Goal: Check status: Check status

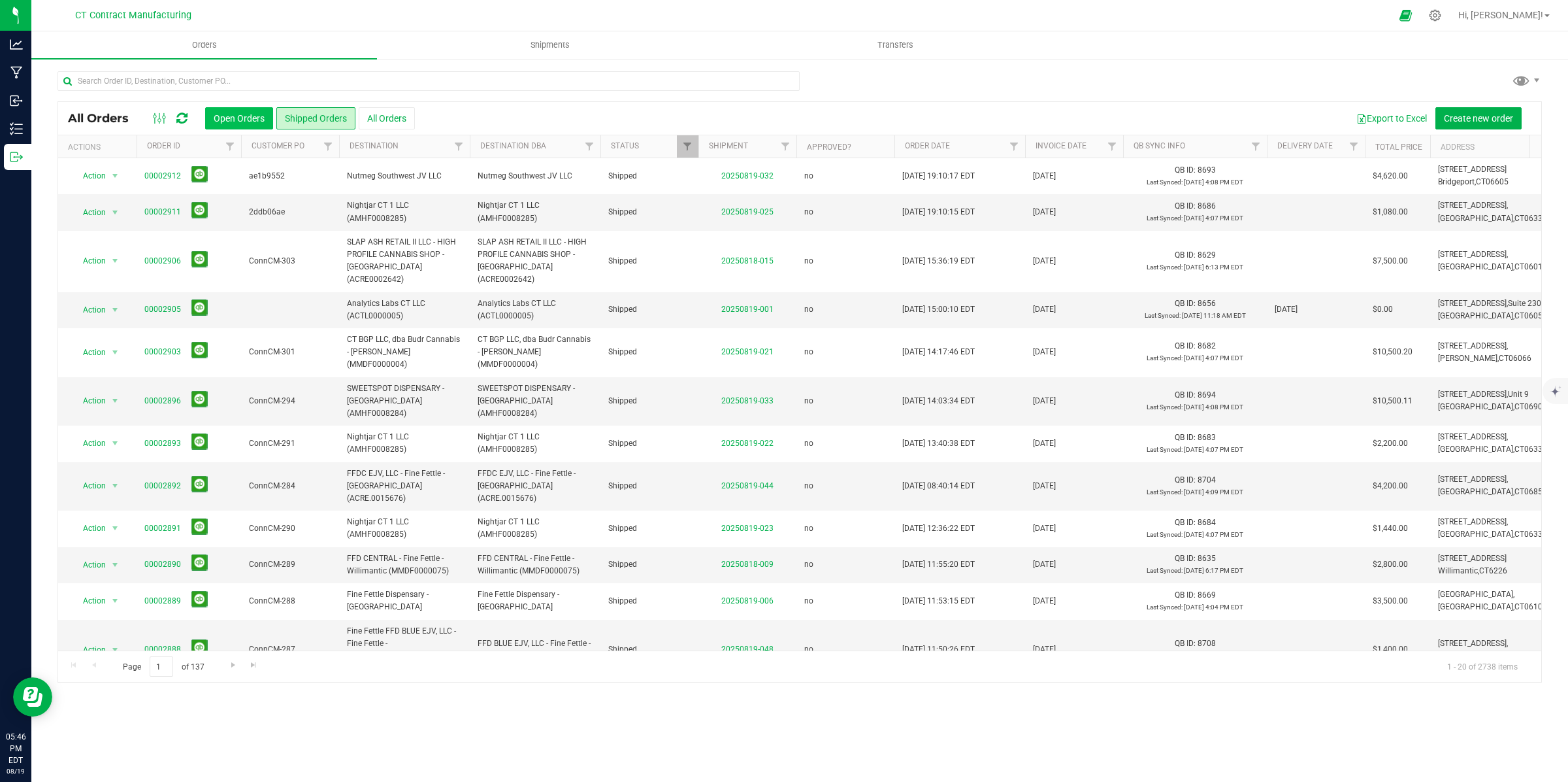
click at [237, 121] on button "Open Orders" at bounding box center [239, 118] width 68 height 23
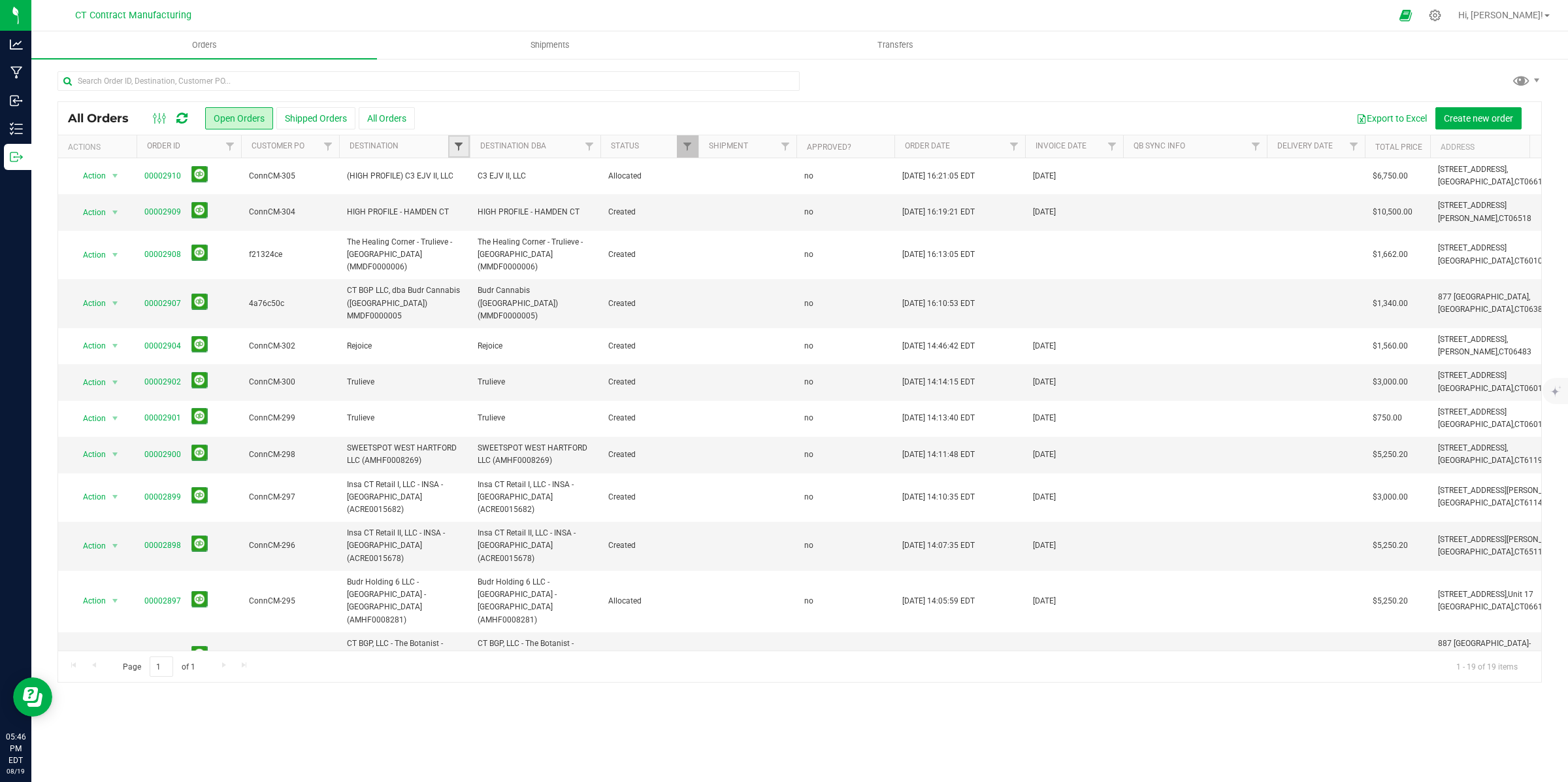
click at [459, 147] on span "Filter" at bounding box center [458, 146] width 11 height 11
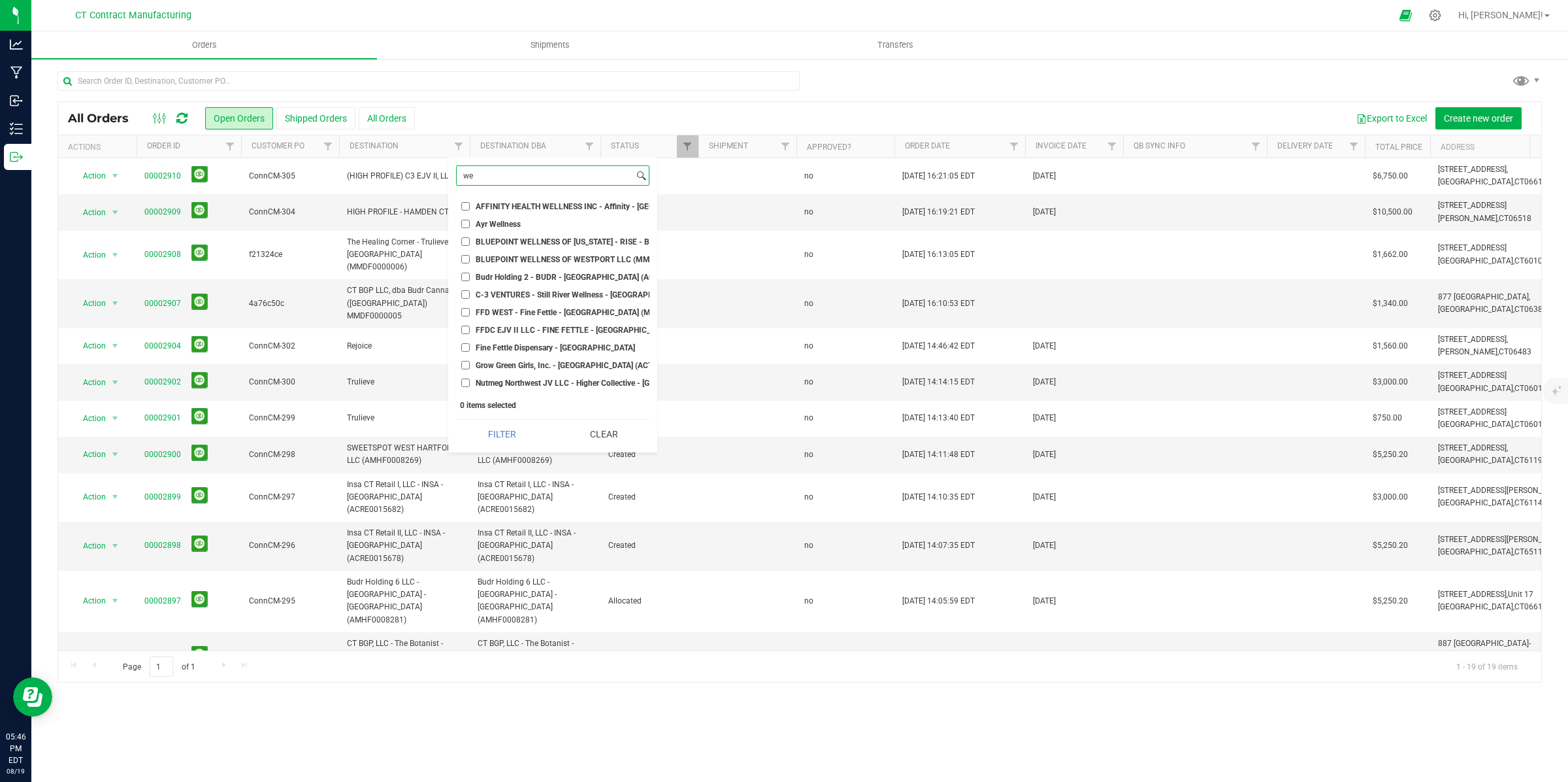
type input "w"
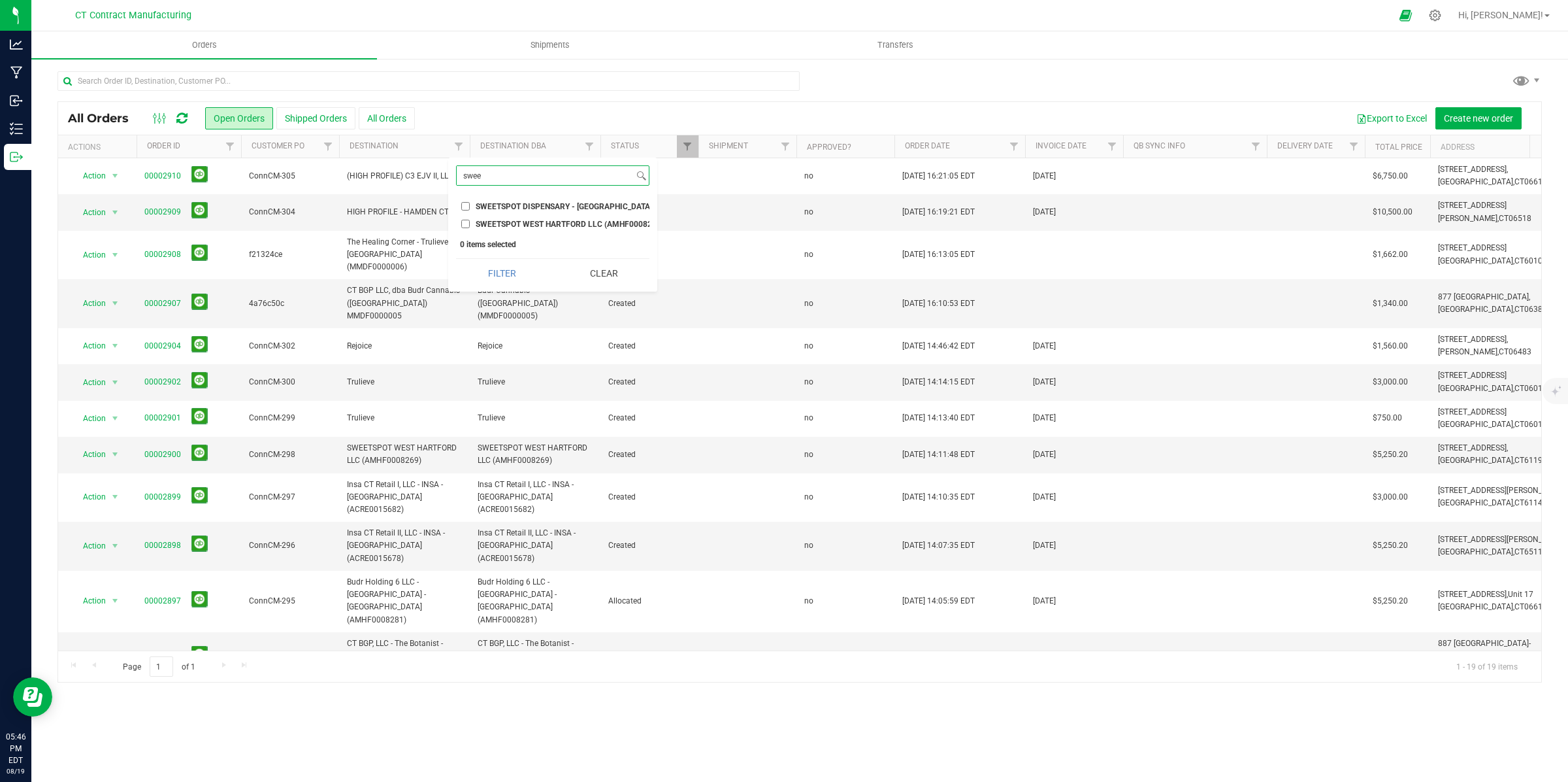
type input "swee"
click at [464, 223] on input "SWEETSPOT WEST HARTFORD LLC (AMHF0008269)" at bounding box center [465, 224] width 8 height 8
checkbox input "true"
click at [505, 288] on button "Filter" at bounding box center [502, 273] width 92 height 29
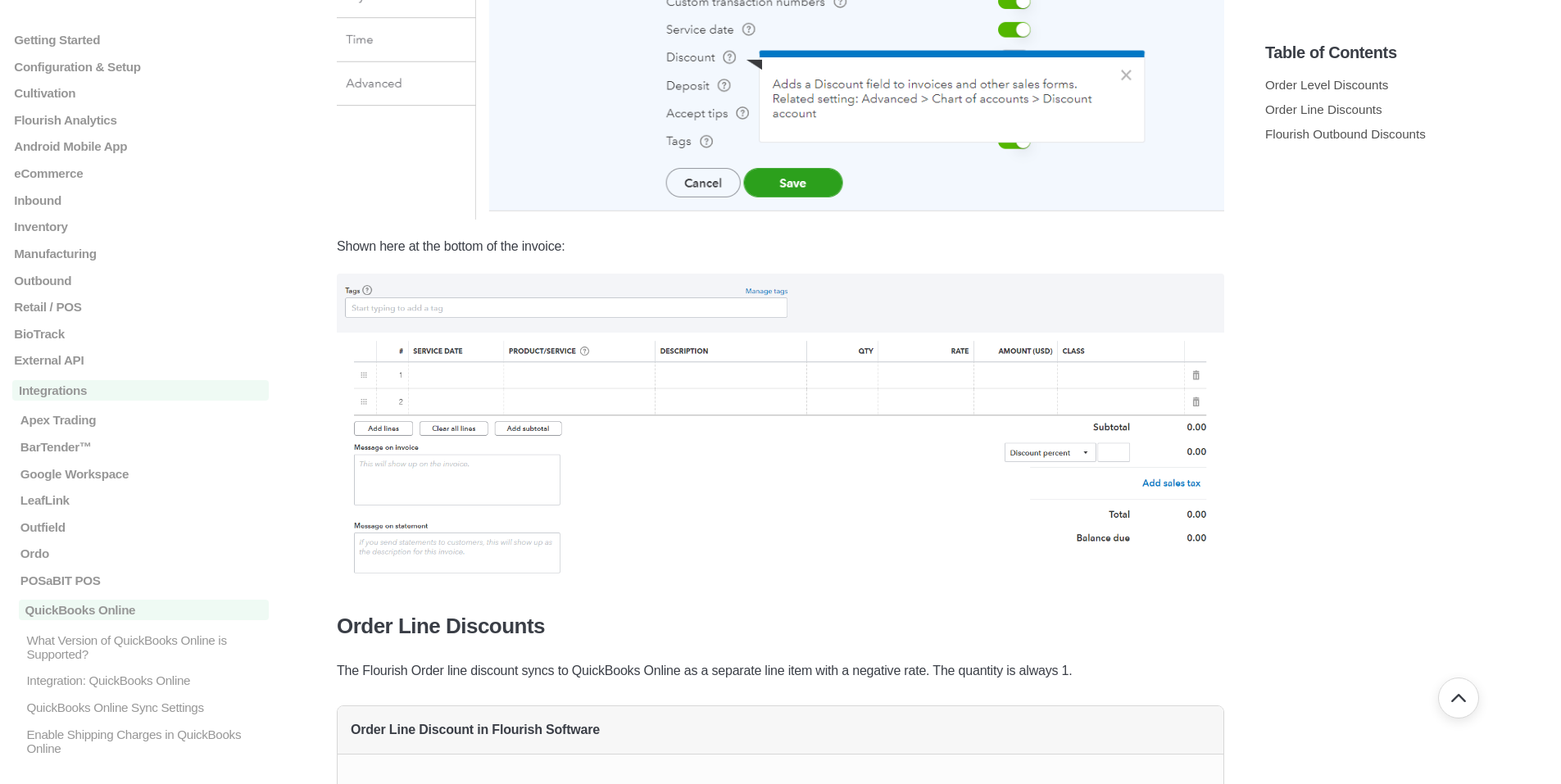
scroll to position [635, 0]
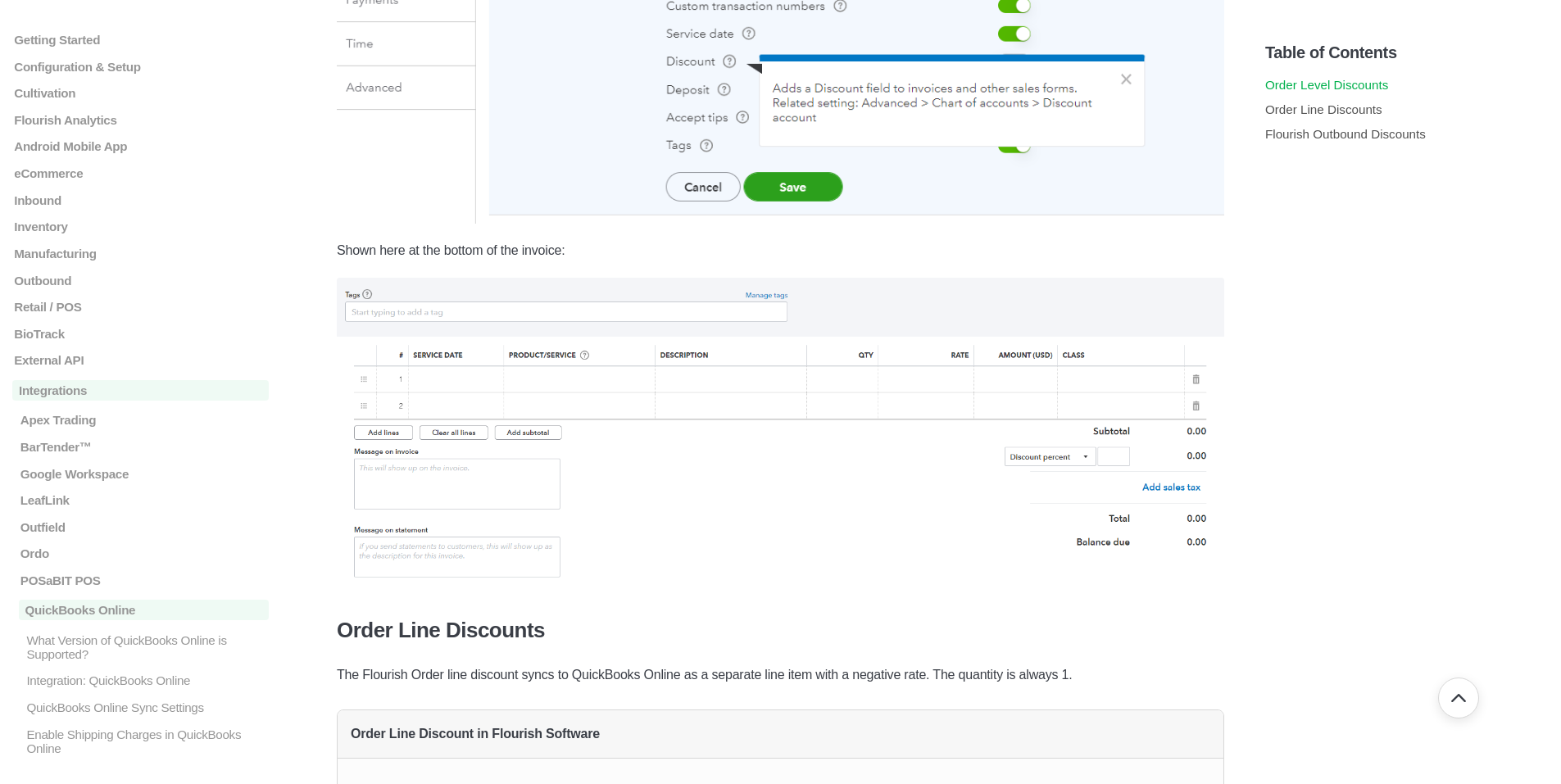
click at [1322, 86] on link "Order Level Discounts" at bounding box center [1326, 85] width 123 height 14
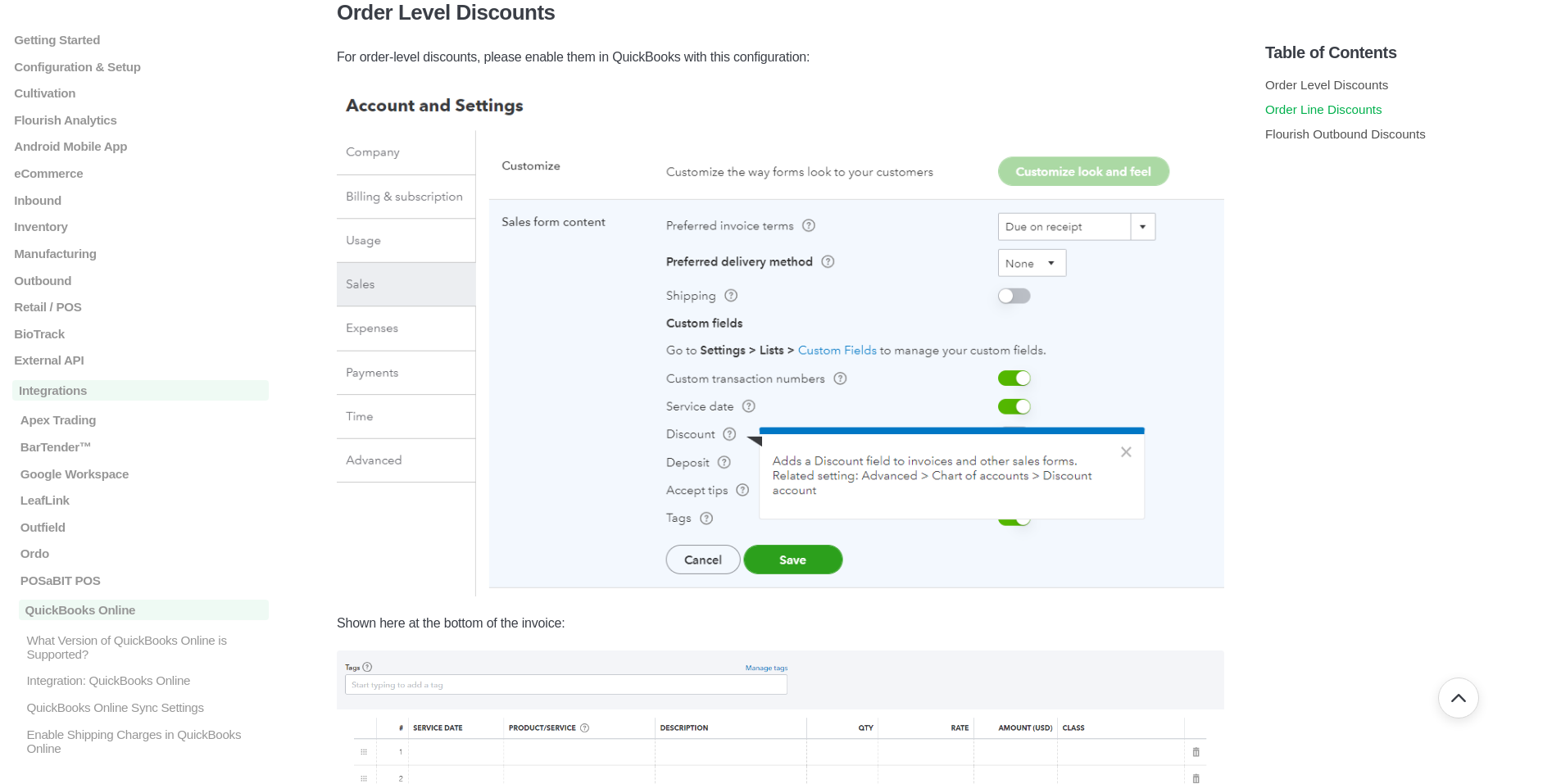
click at [1320, 110] on link "Order Line Discounts" at bounding box center [1323, 110] width 118 height 14
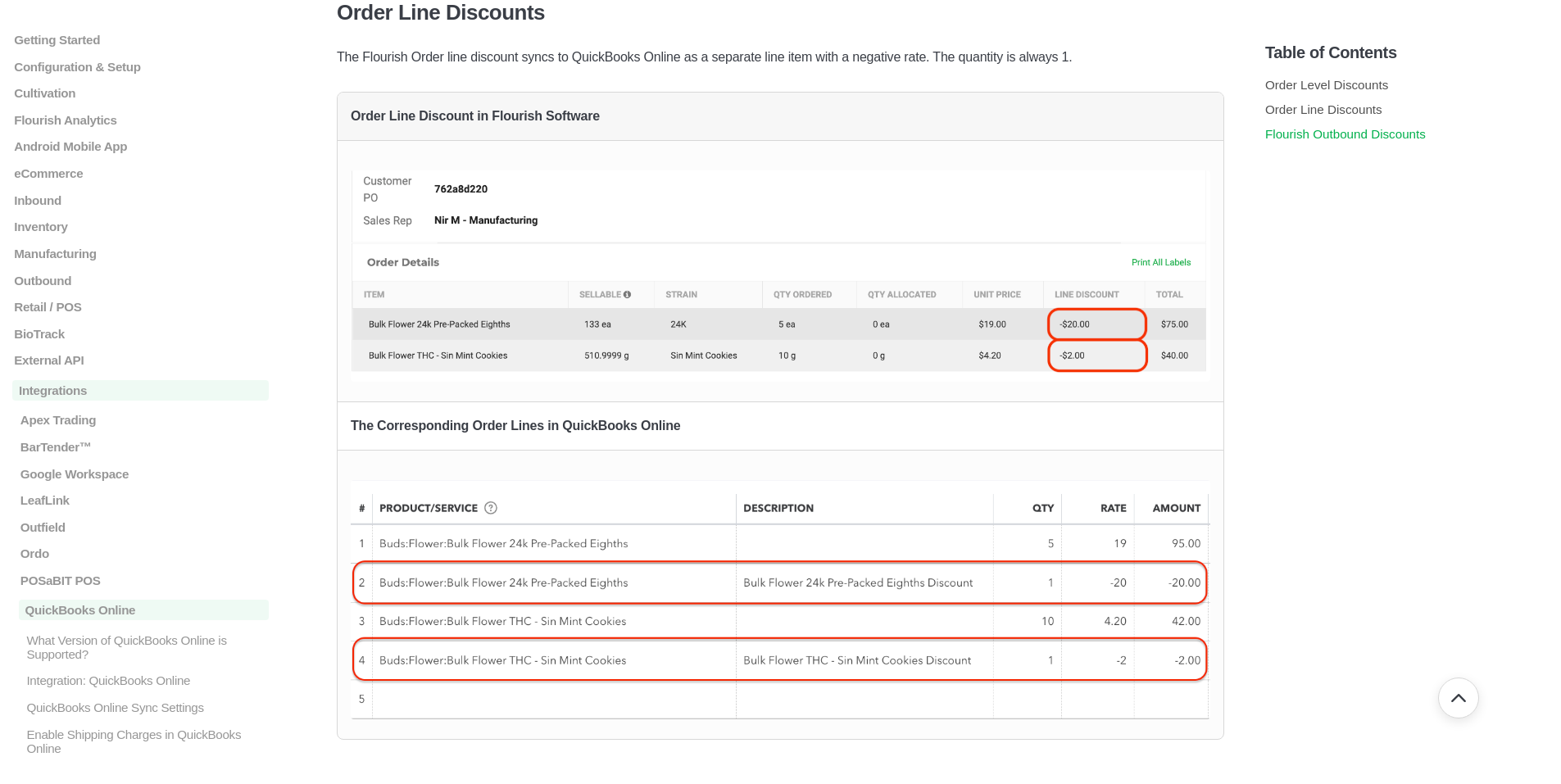
click at [1329, 138] on link "Flourish Outbound Discounts" at bounding box center [1345, 134] width 161 height 14
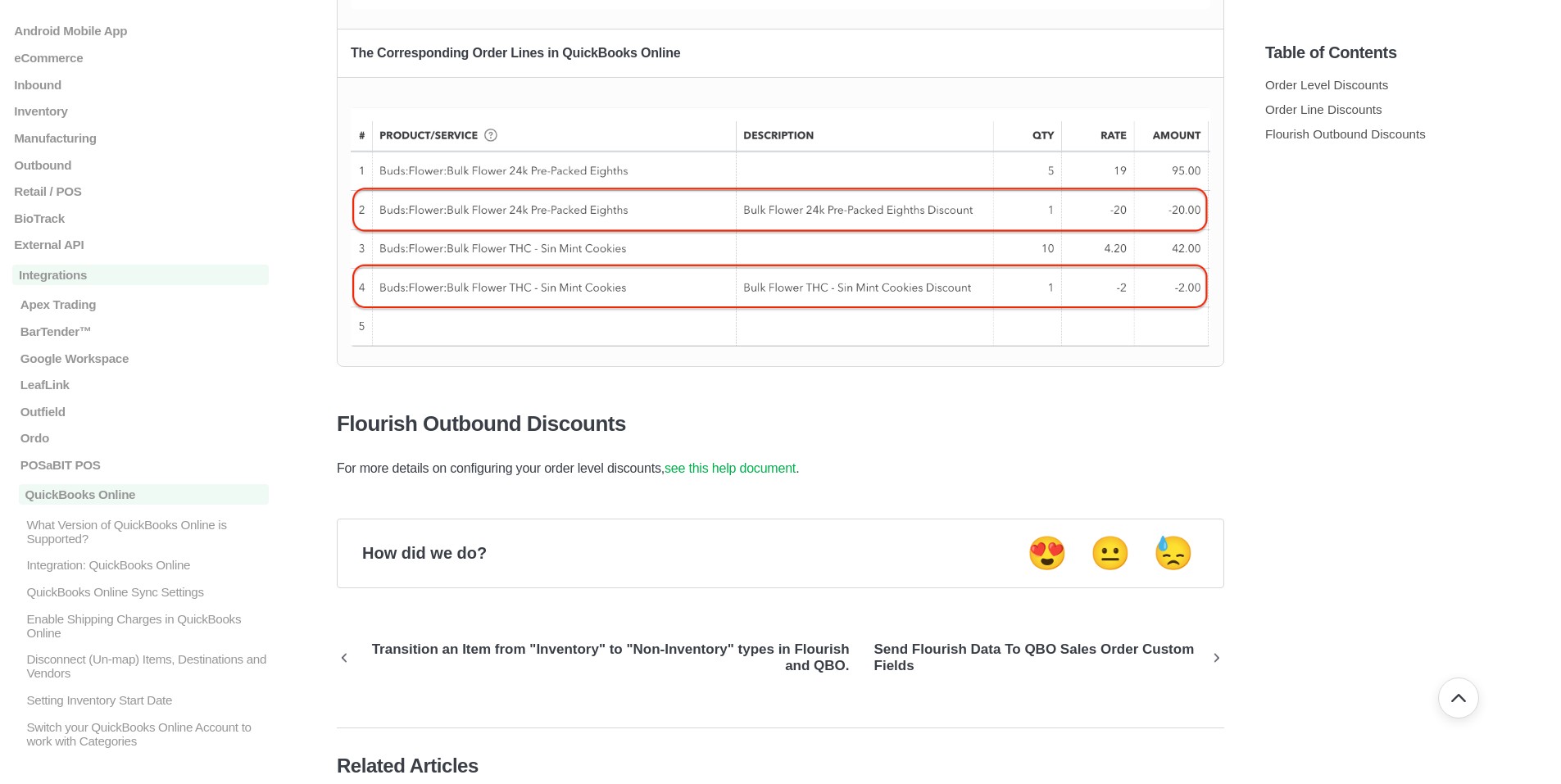
scroll to position [1525, 0]
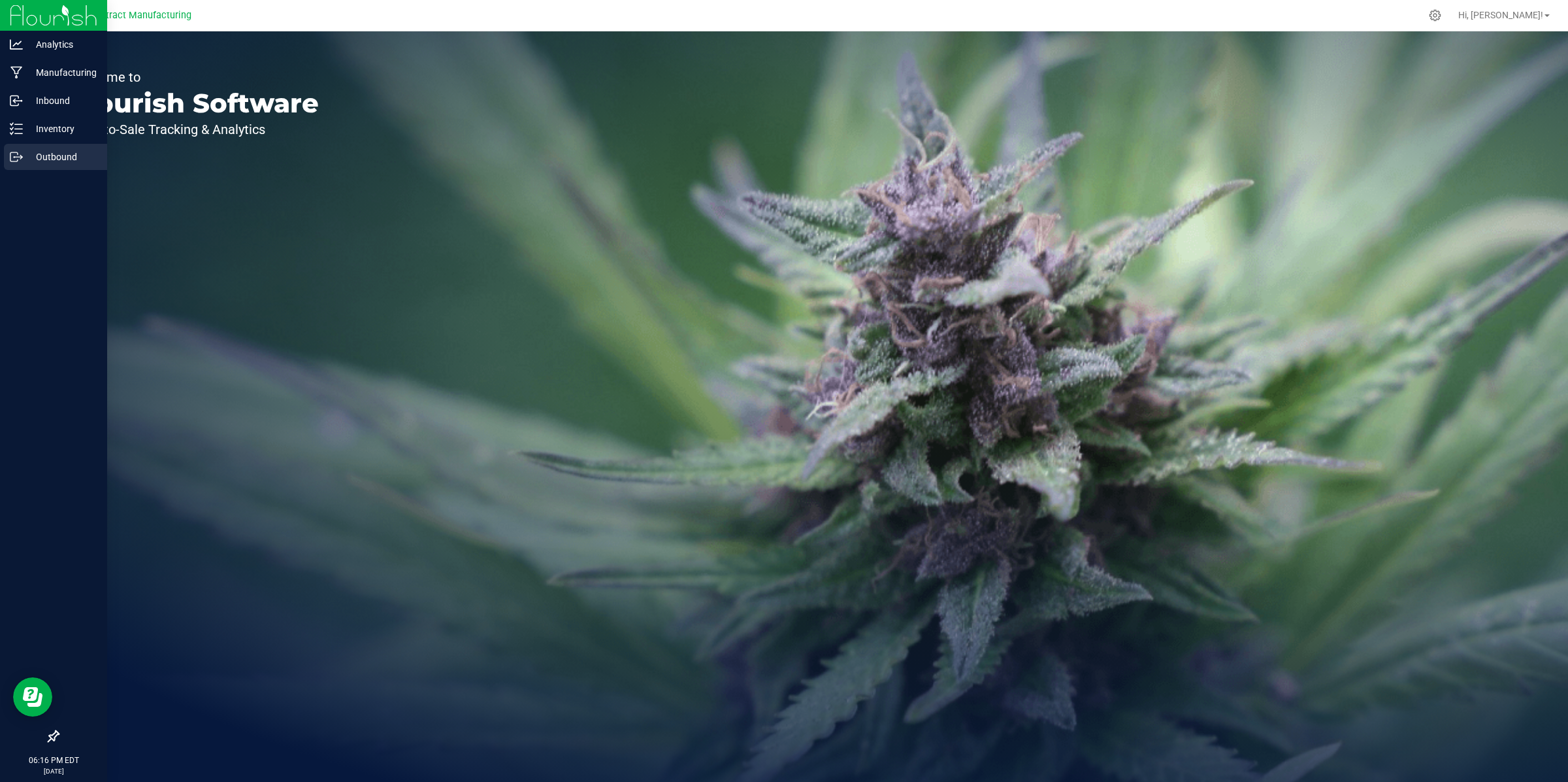
click at [41, 147] on div "Outbound" at bounding box center [56, 157] width 103 height 26
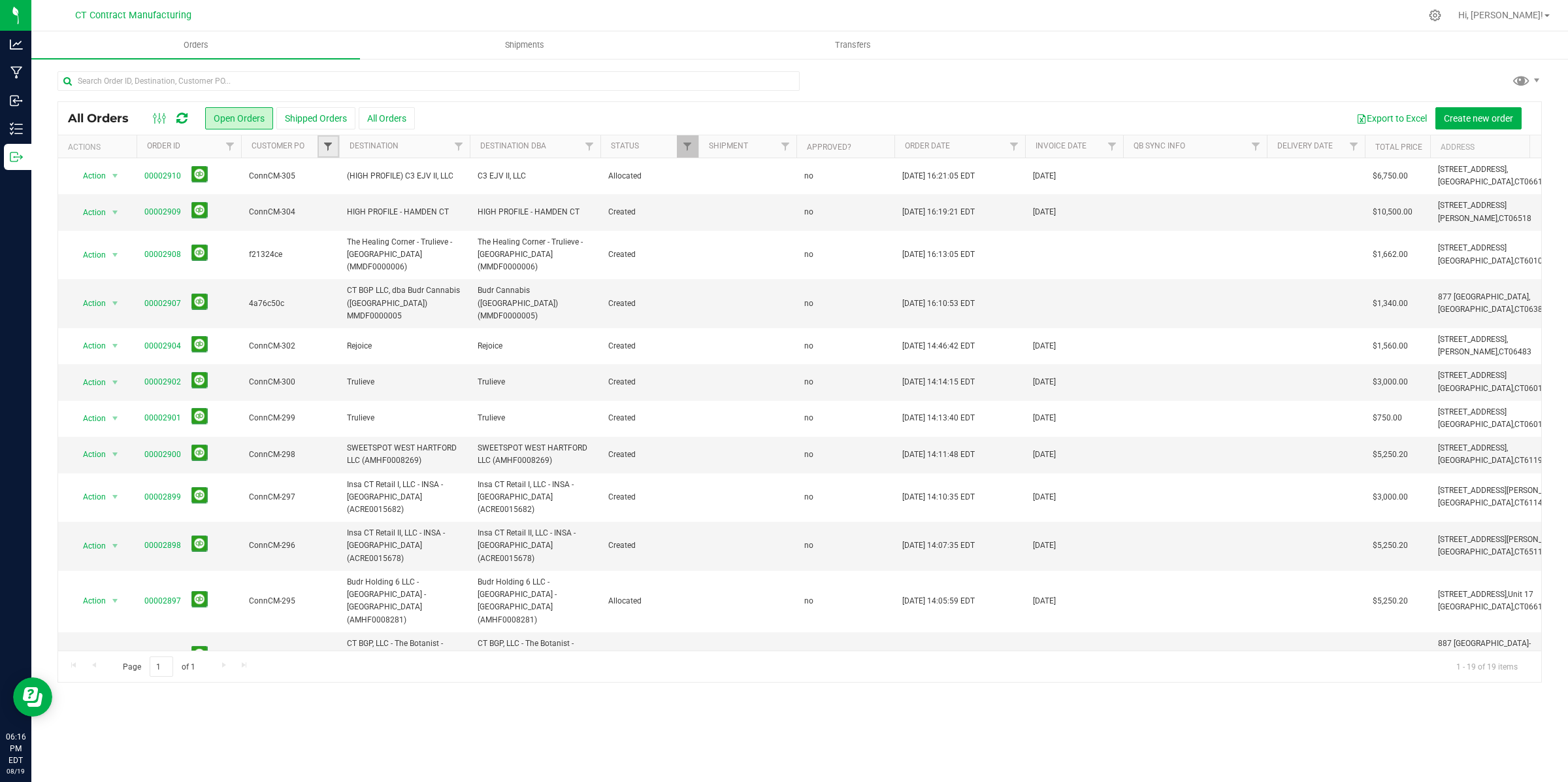
click at [326, 147] on span "Filter" at bounding box center [328, 146] width 11 height 11
click at [371, 180] on input at bounding box center [385, 175] width 118 height 19
paste input "1e68ded9"
type input "1e68ded9"
click at [335, 203] on input "1e68ded9" at bounding box center [335, 206] width 8 height 8
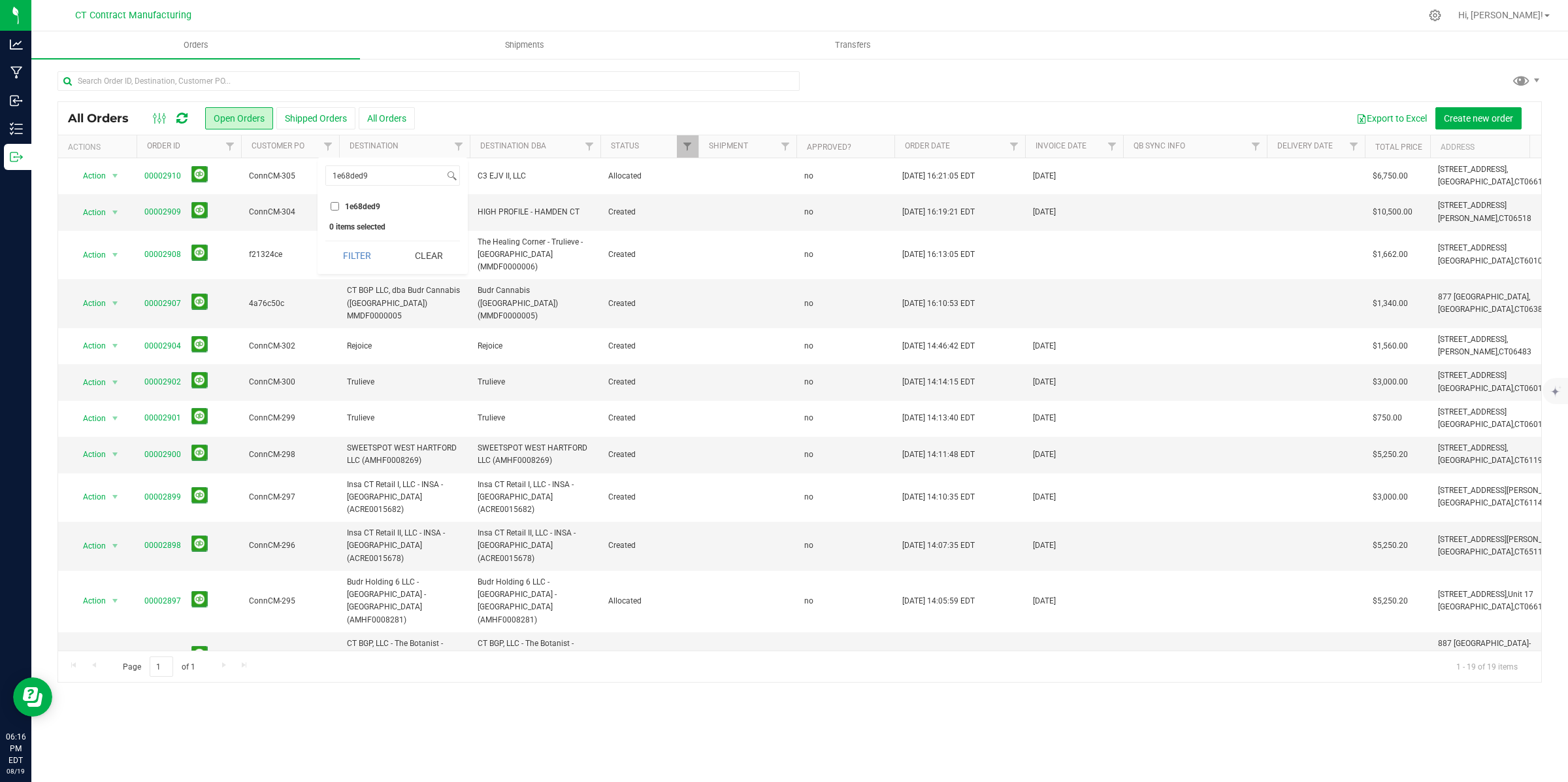
checkbox input "true"
click at [364, 259] on button "Filter" at bounding box center [357, 255] width 63 height 29
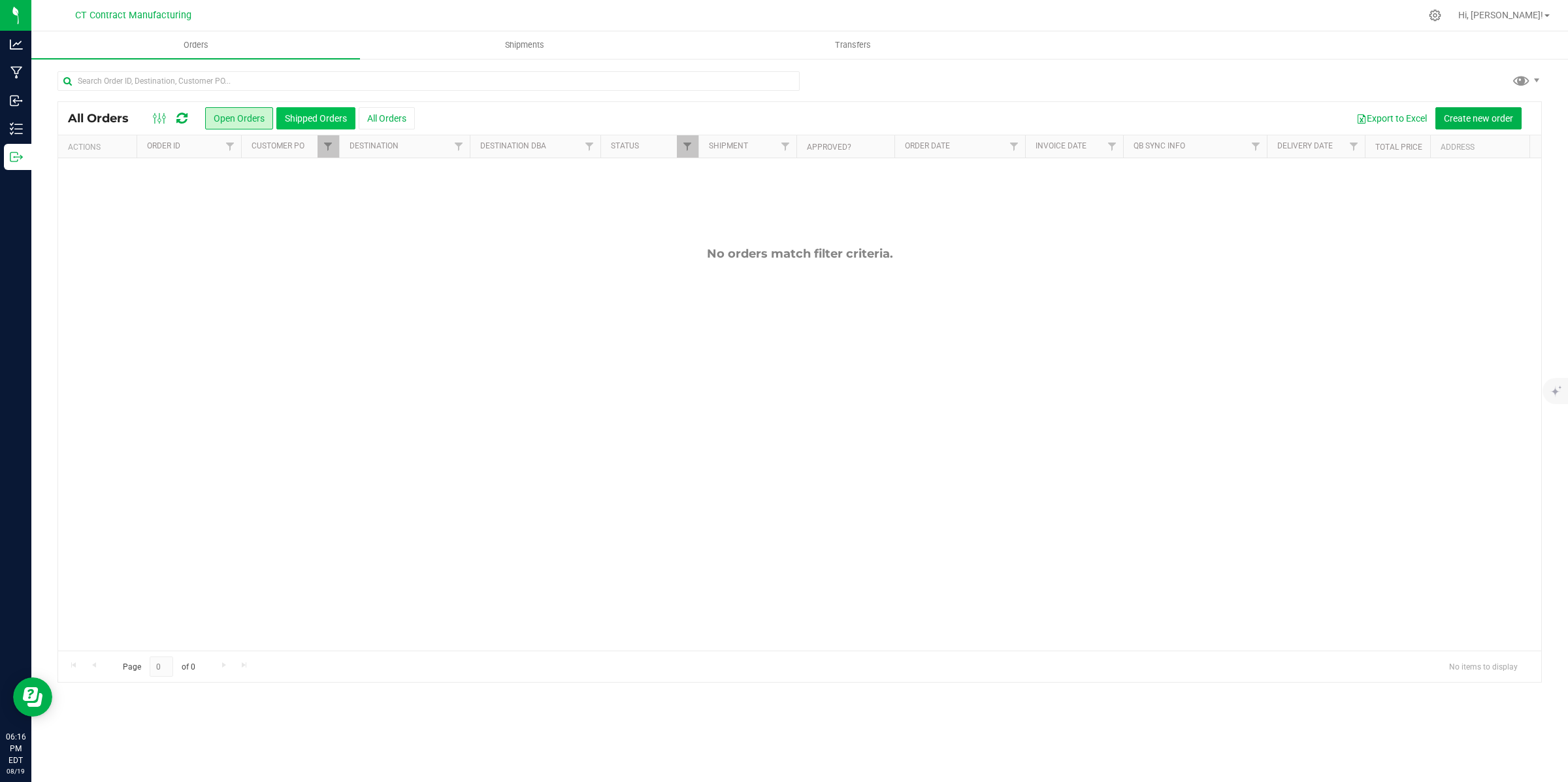
click at [312, 122] on button "Shipped Orders" at bounding box center [316, 118] width 79 height 23
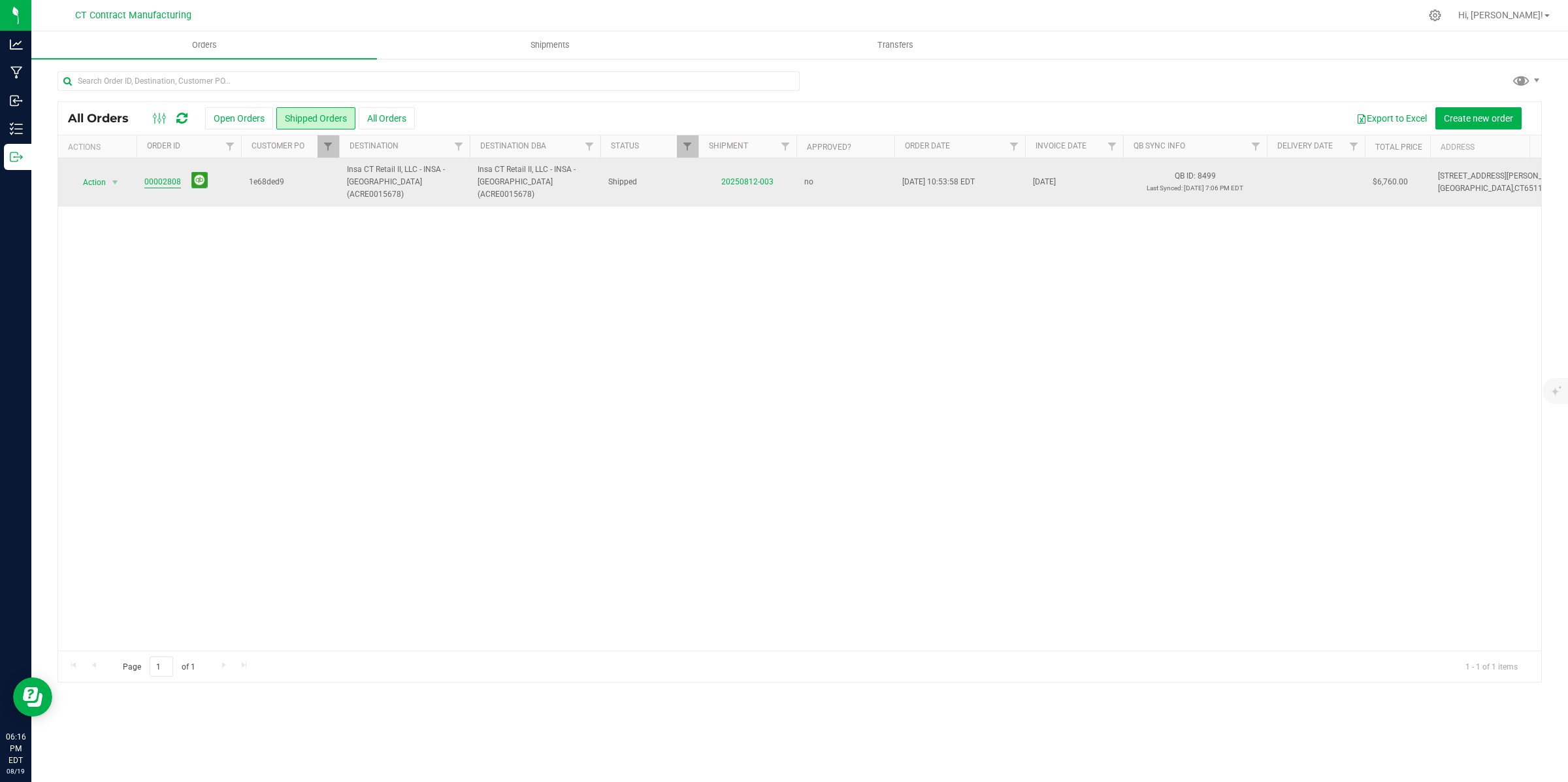
click at [162, 176] on link "00002808" at bounding box center [163, 182] width 37 height 13
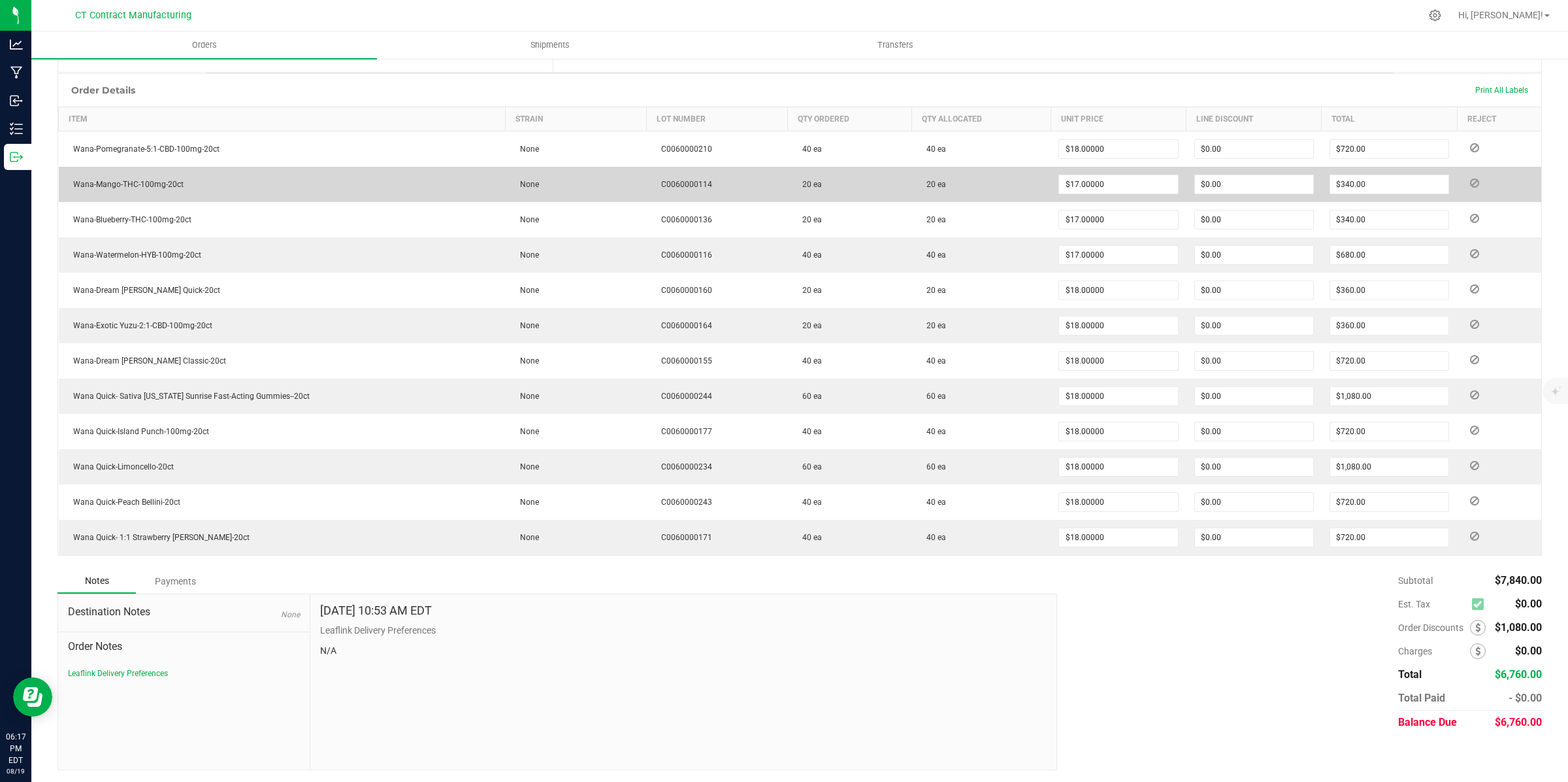
scroll to position [310, 0]
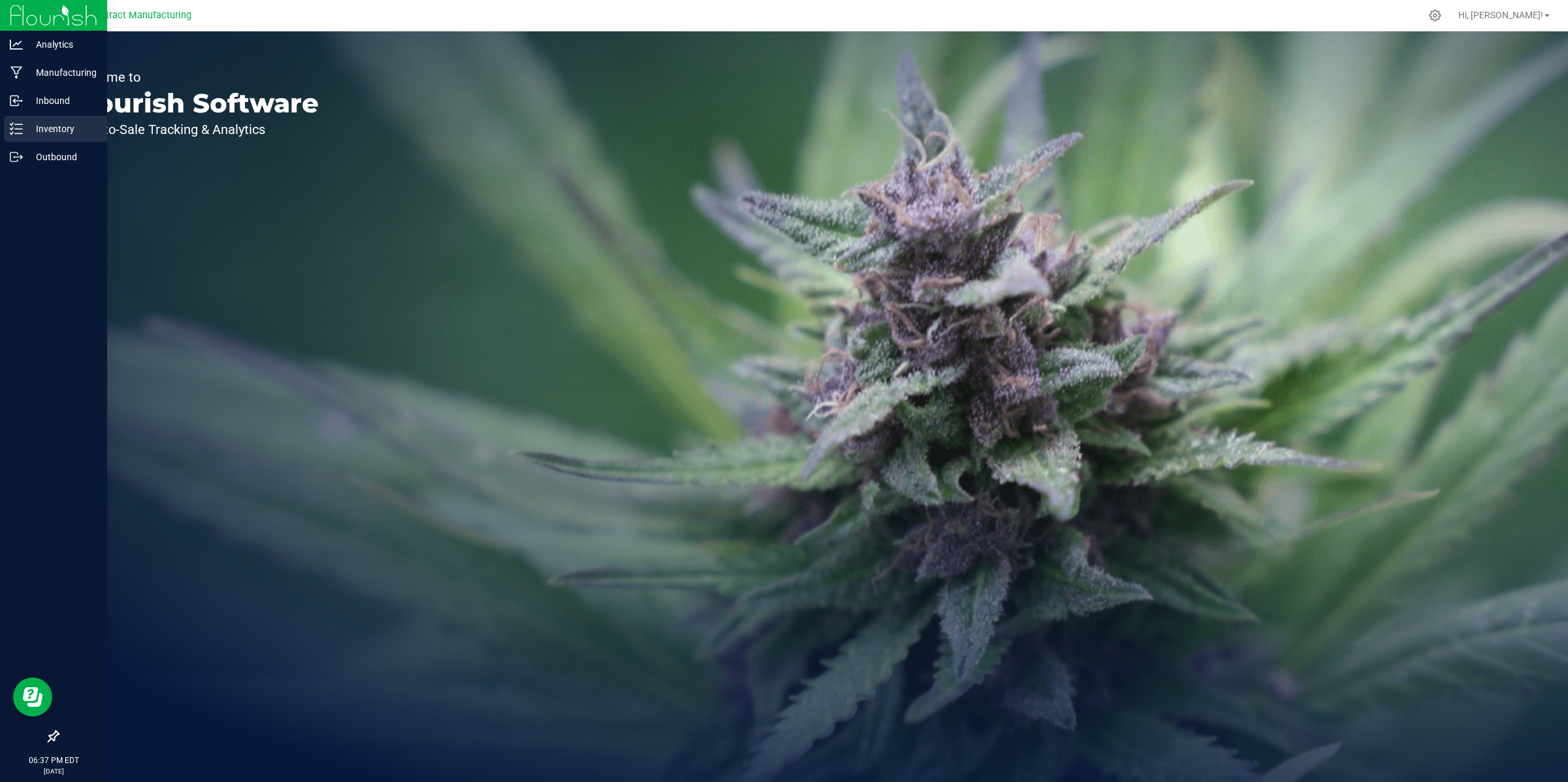
click at [61, 123] on p "Inventory" at bounding box center [61, 128] width 78 height 16
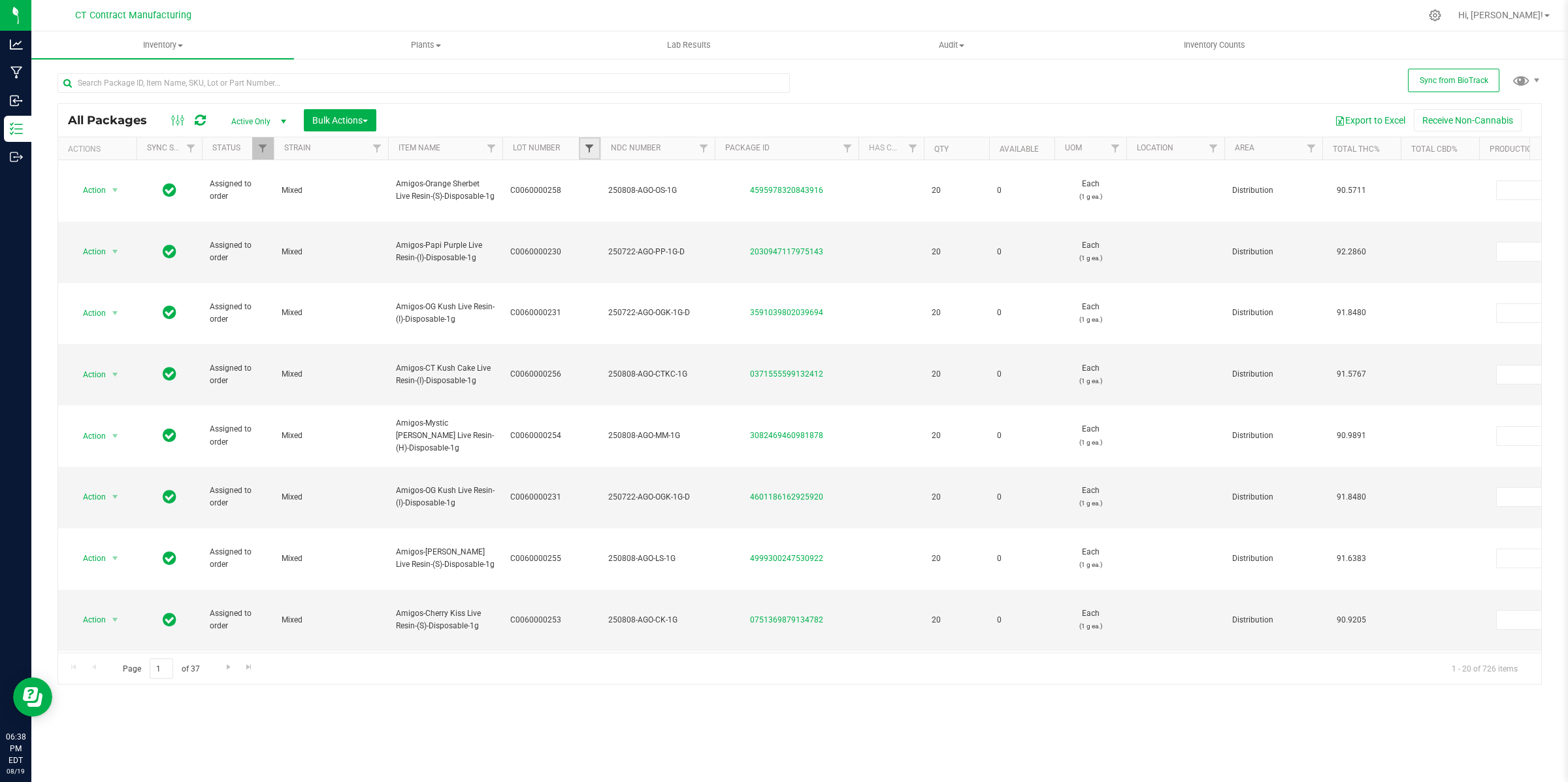
click at [595, 147] on span "Filter" at bounding box center [589, 148] width 11 height 11
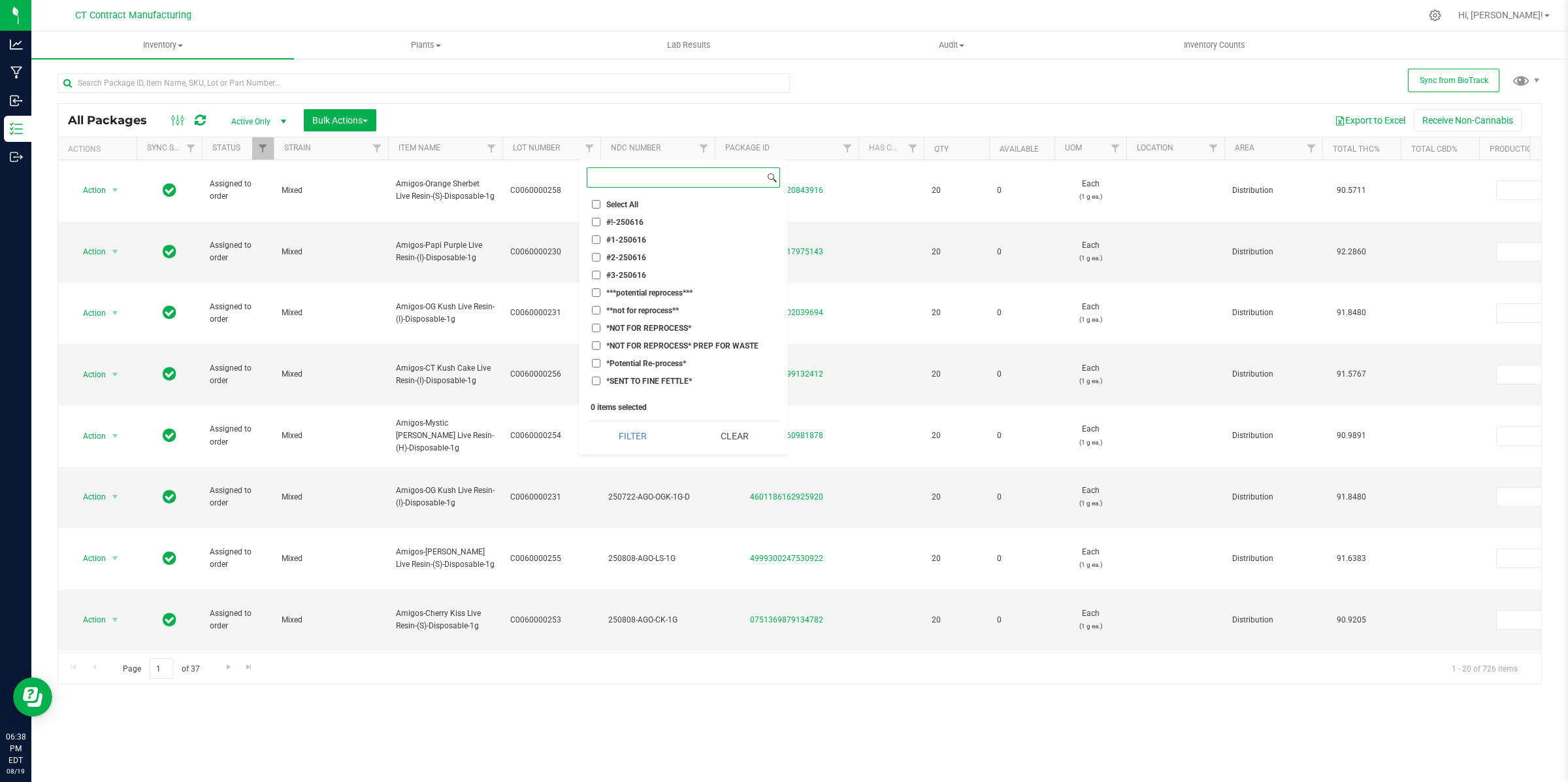
click at [635, 178] on input at bounding box center [675, 177] width 177 height 19
paste input "C0060000241"
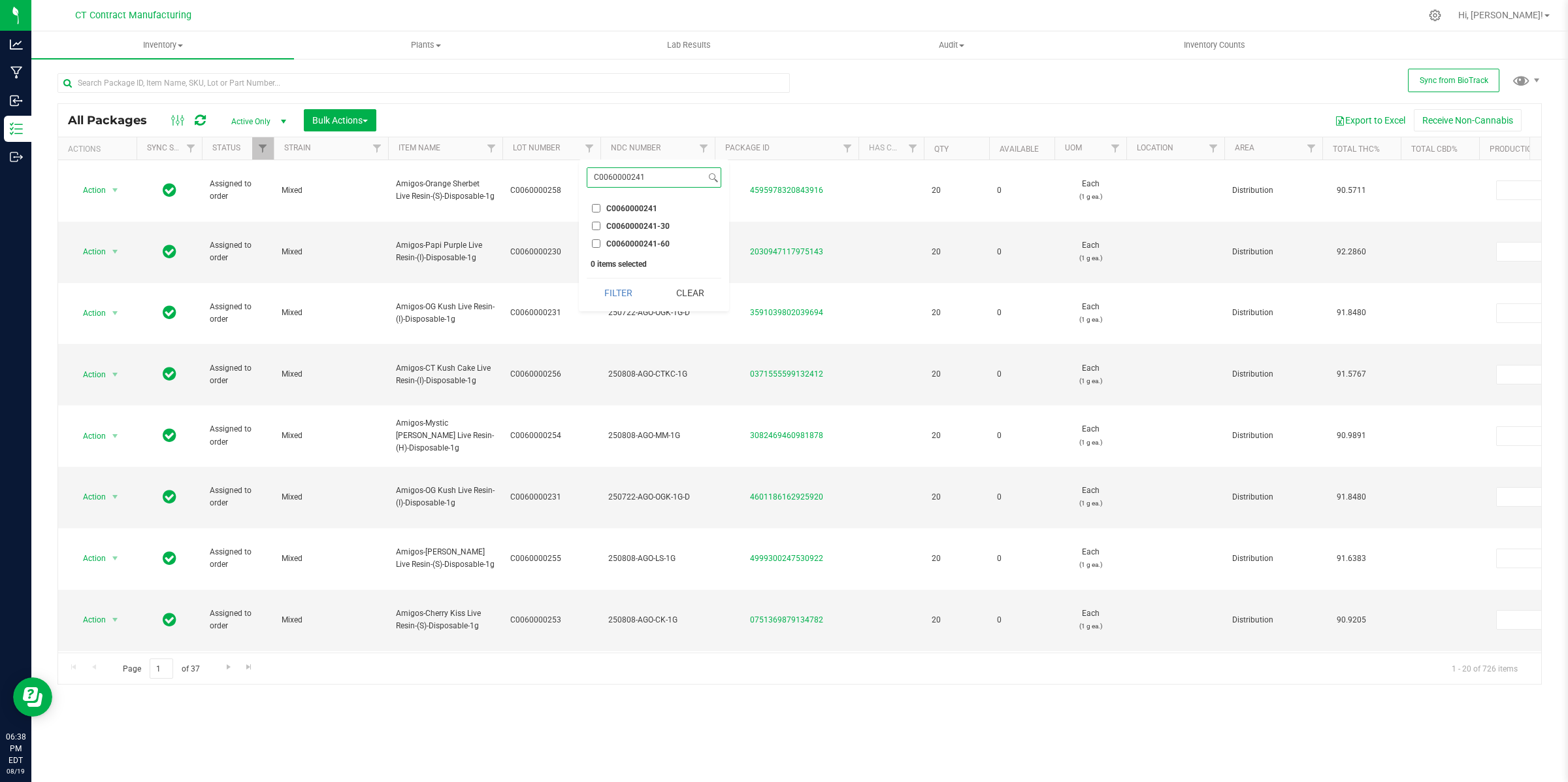
type input "C0060000241"
click at [598, 207] on input "C0060000241" at bounding box center [596, 208] width 8 height 8
checkbox input "true"
click at [629, 292] on button "Filter" at bounding box center [617, 293] width 63 height 29
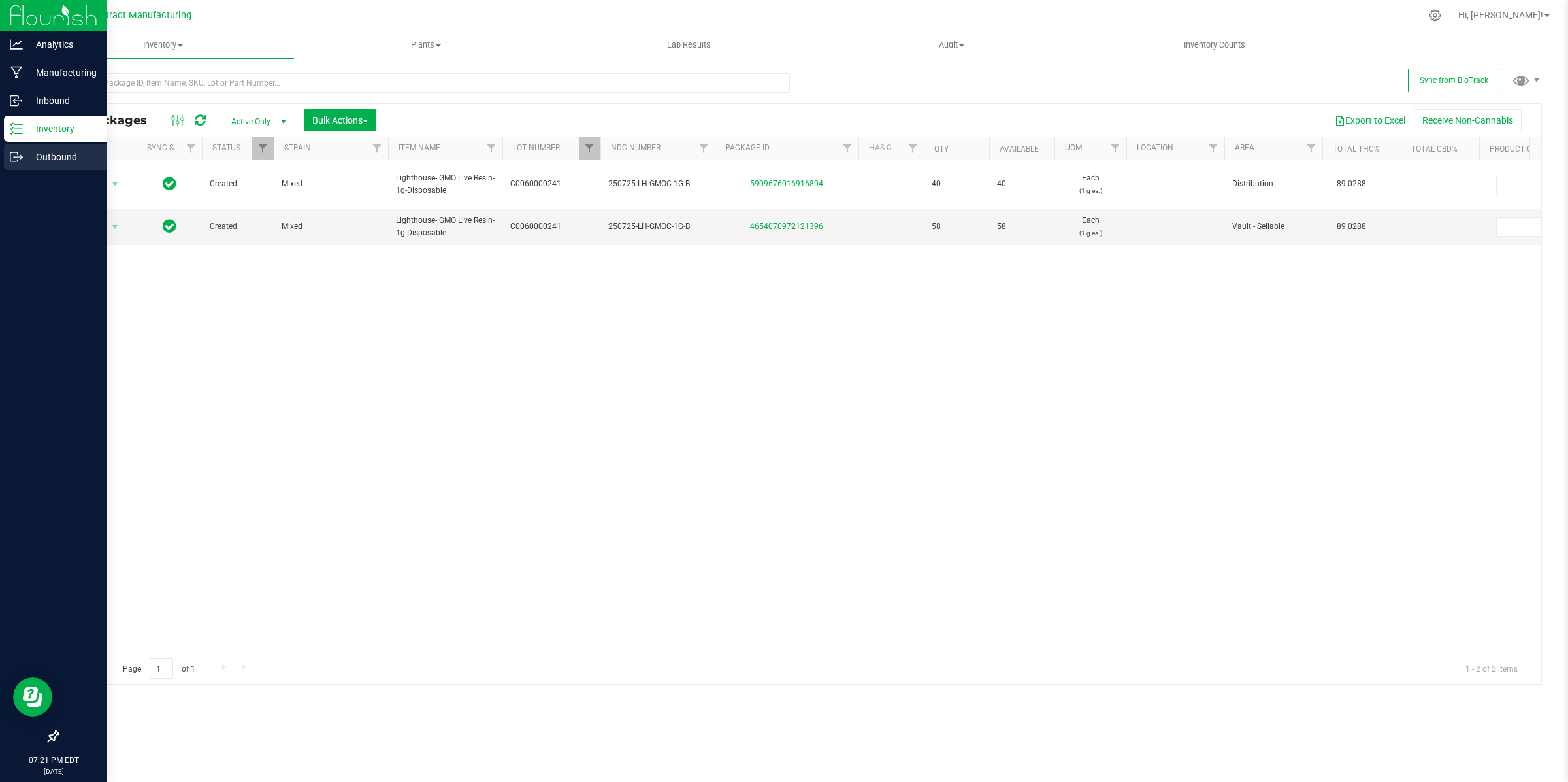
click at [34, 152] on p "Outbound" at bounding box center [61, 157] width 78 height 16
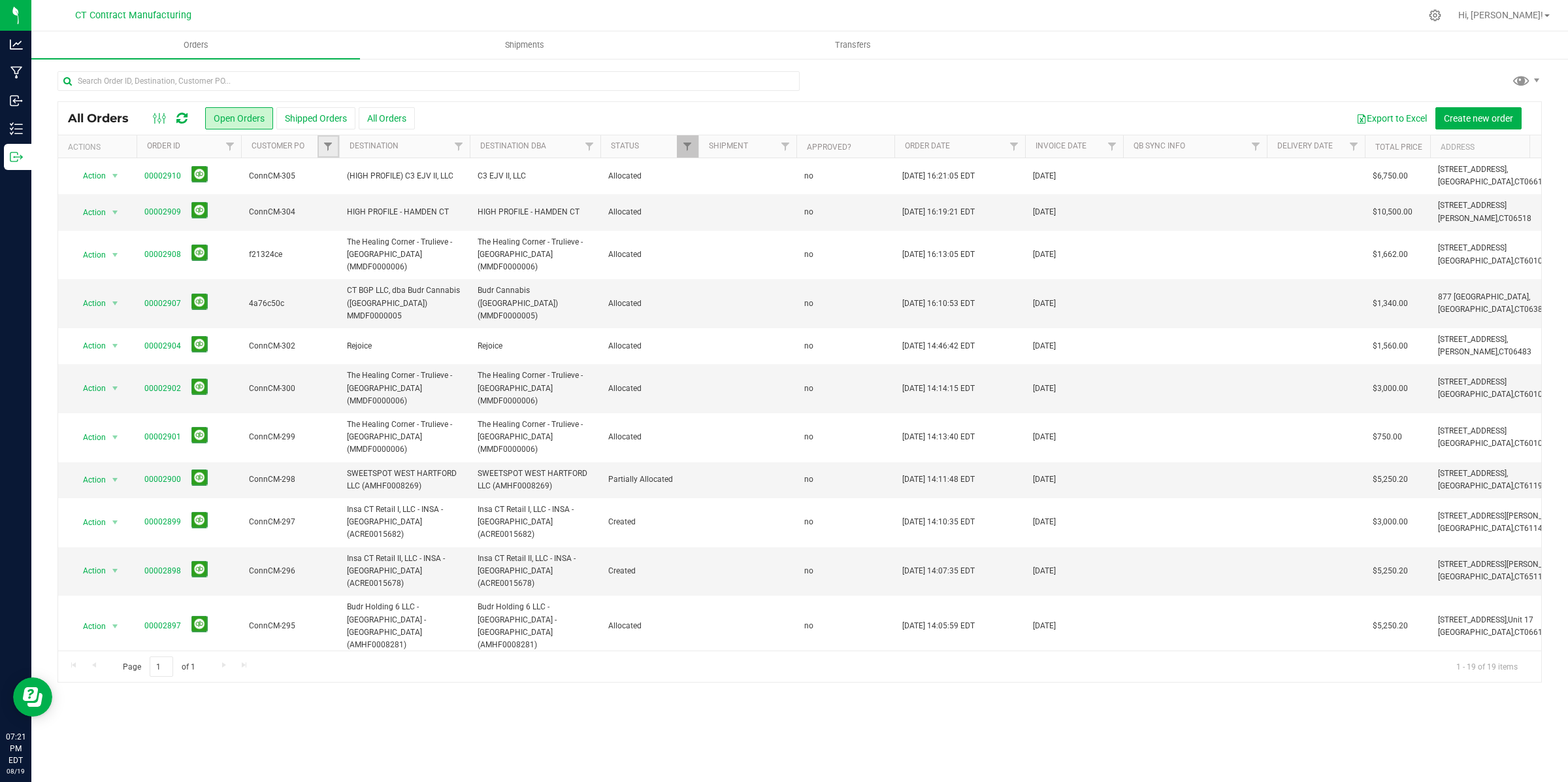
click at [335, 147] on link "Filter" at bounding box center [328, 147] width 22 height 23
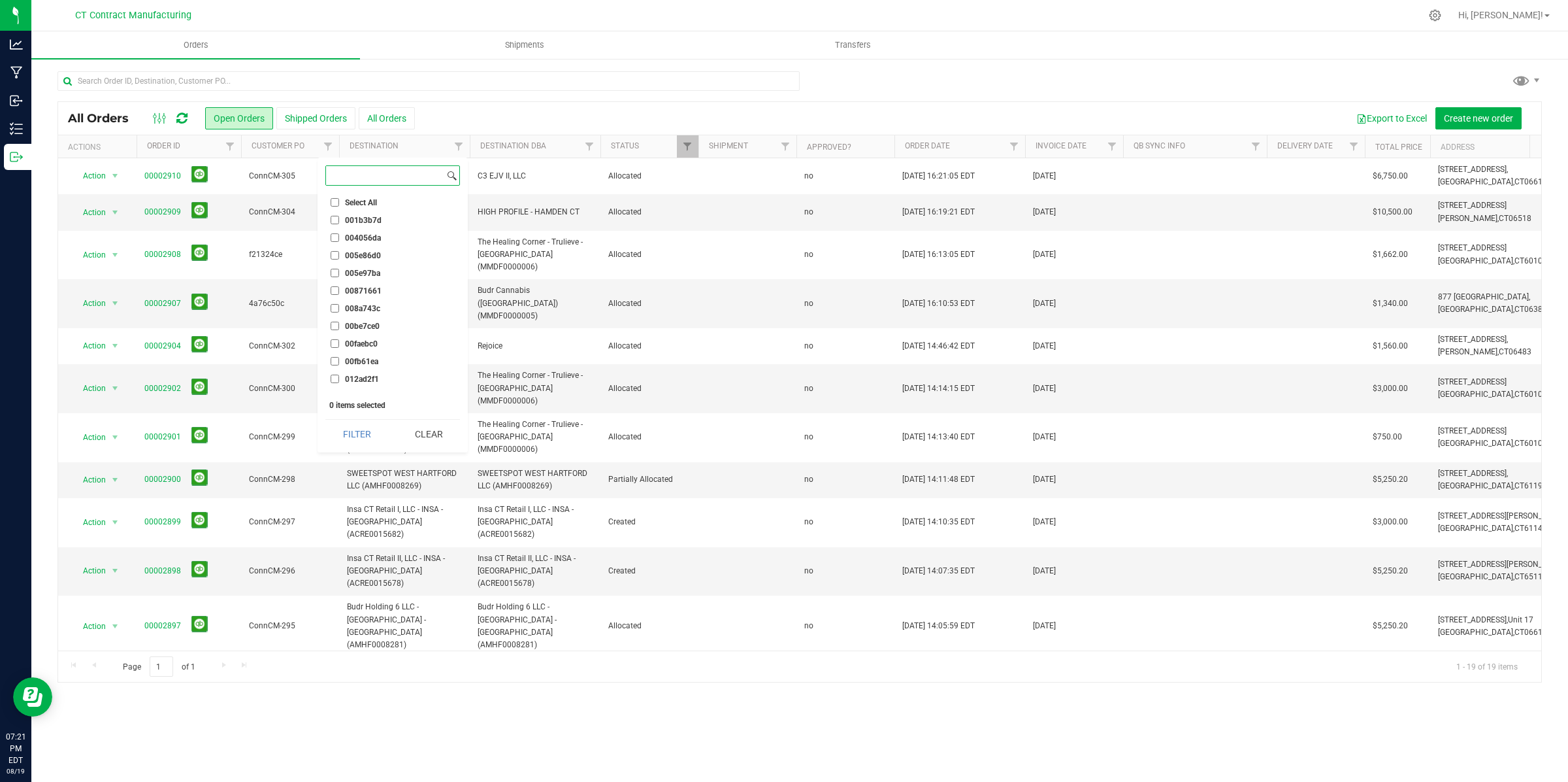
click at [371, 177] on input at bounding box center [385, 175] width 118 height 19
paste input "184b3cf9"
type input "184b3cf9"
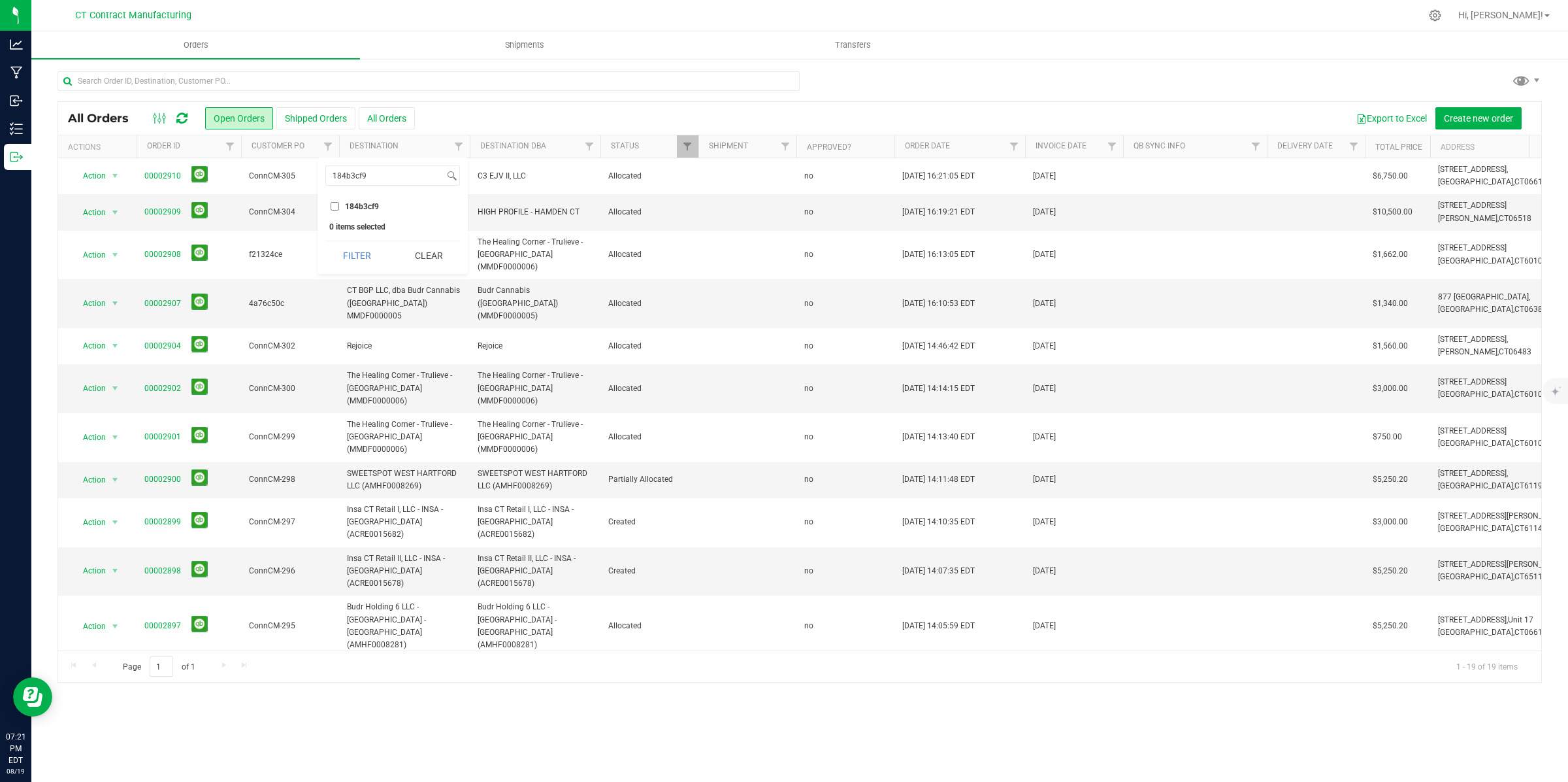
click at [332, 204] on input "184b3cf9" at bounding box center [335, 206] width 8 height 8
checkbox input "true"
click at [366, 258] on button "Filter" at bounding box center [357, 255] width 63 height 29
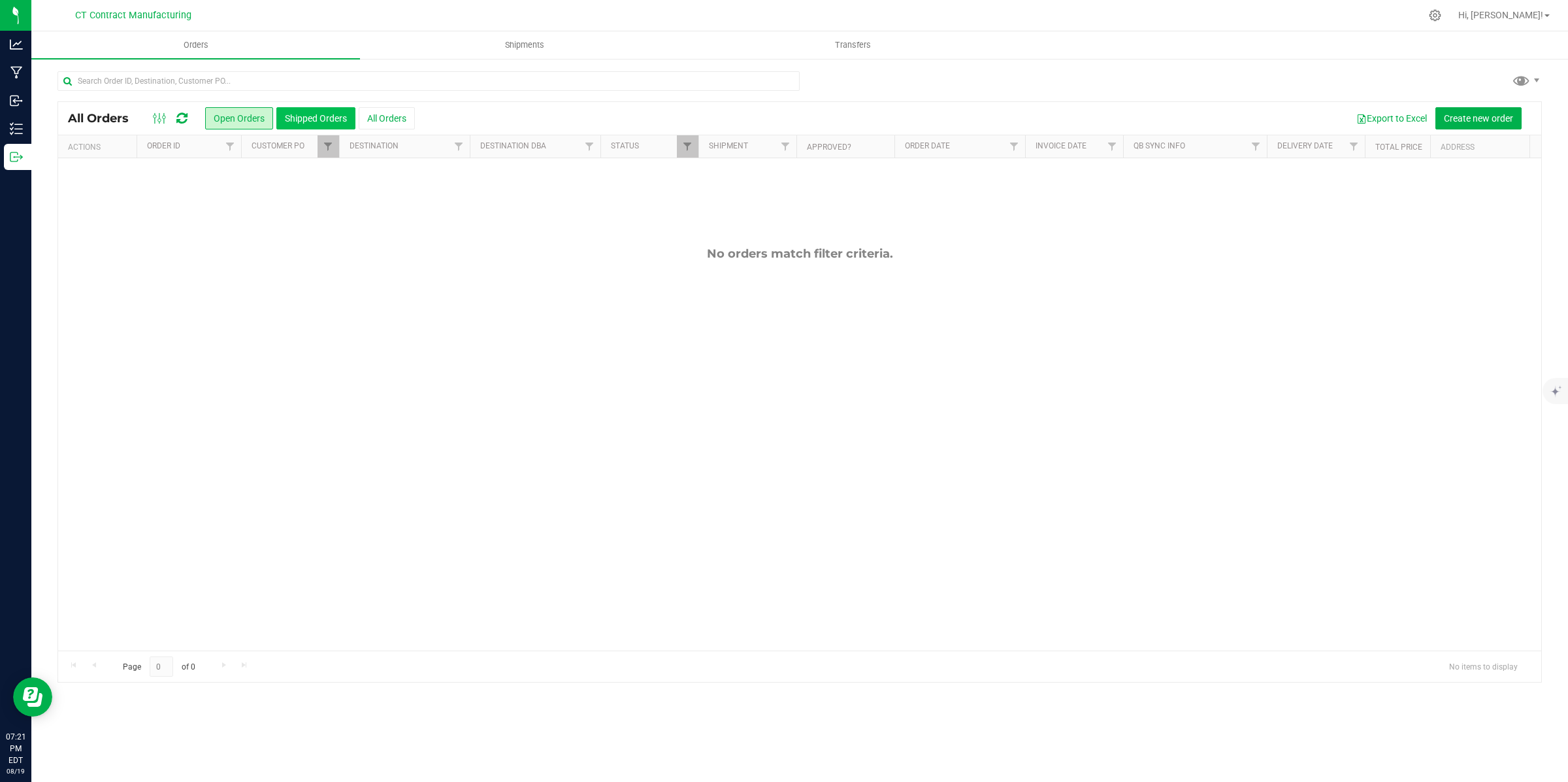
click at [321, 118] on button "Shipped Orders" at bounding box center [316, 118] width 79 height 23
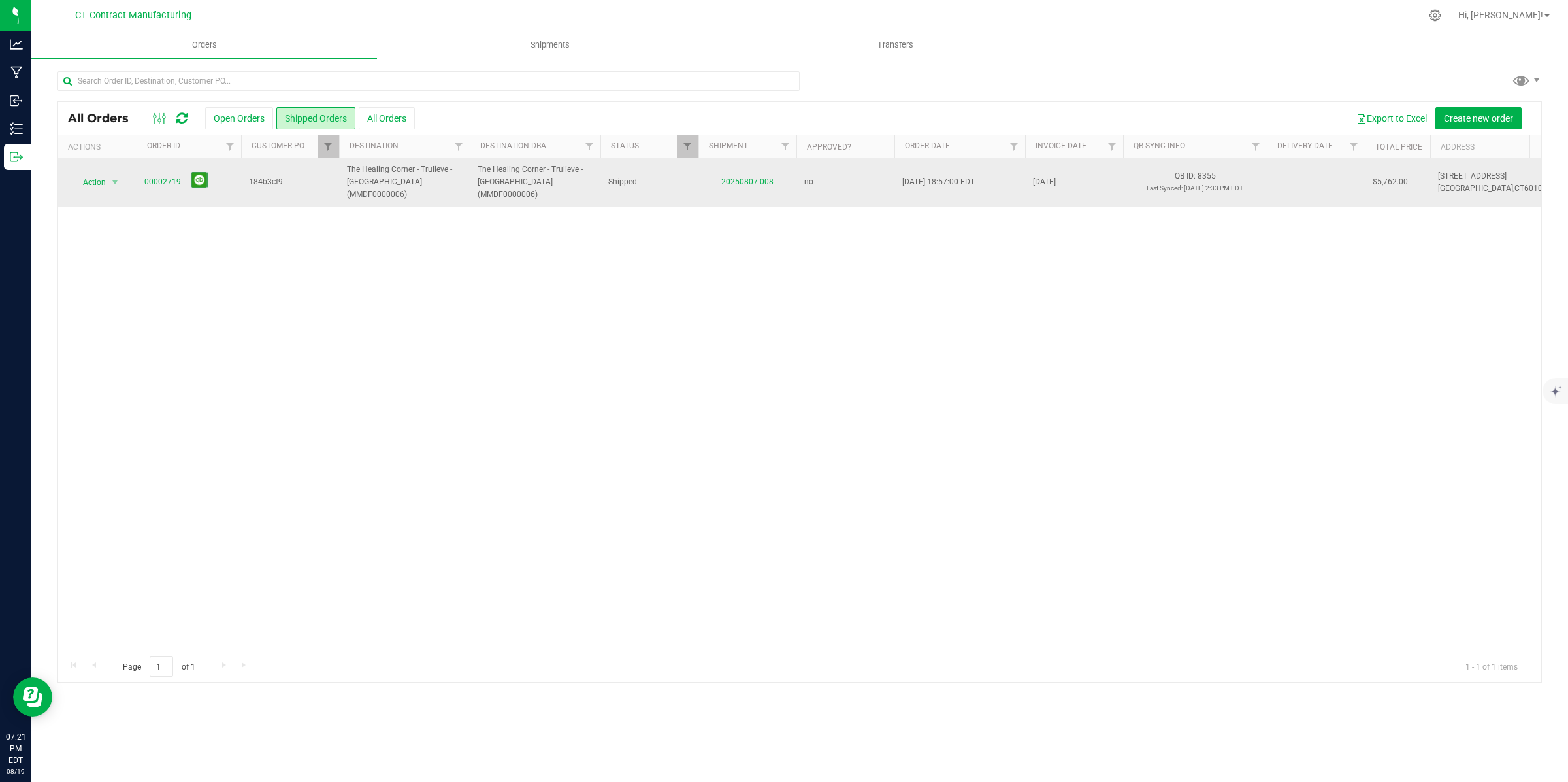
click at [161, 176] on link "00002719" at bounding box center [163, 182] width 37 height 13
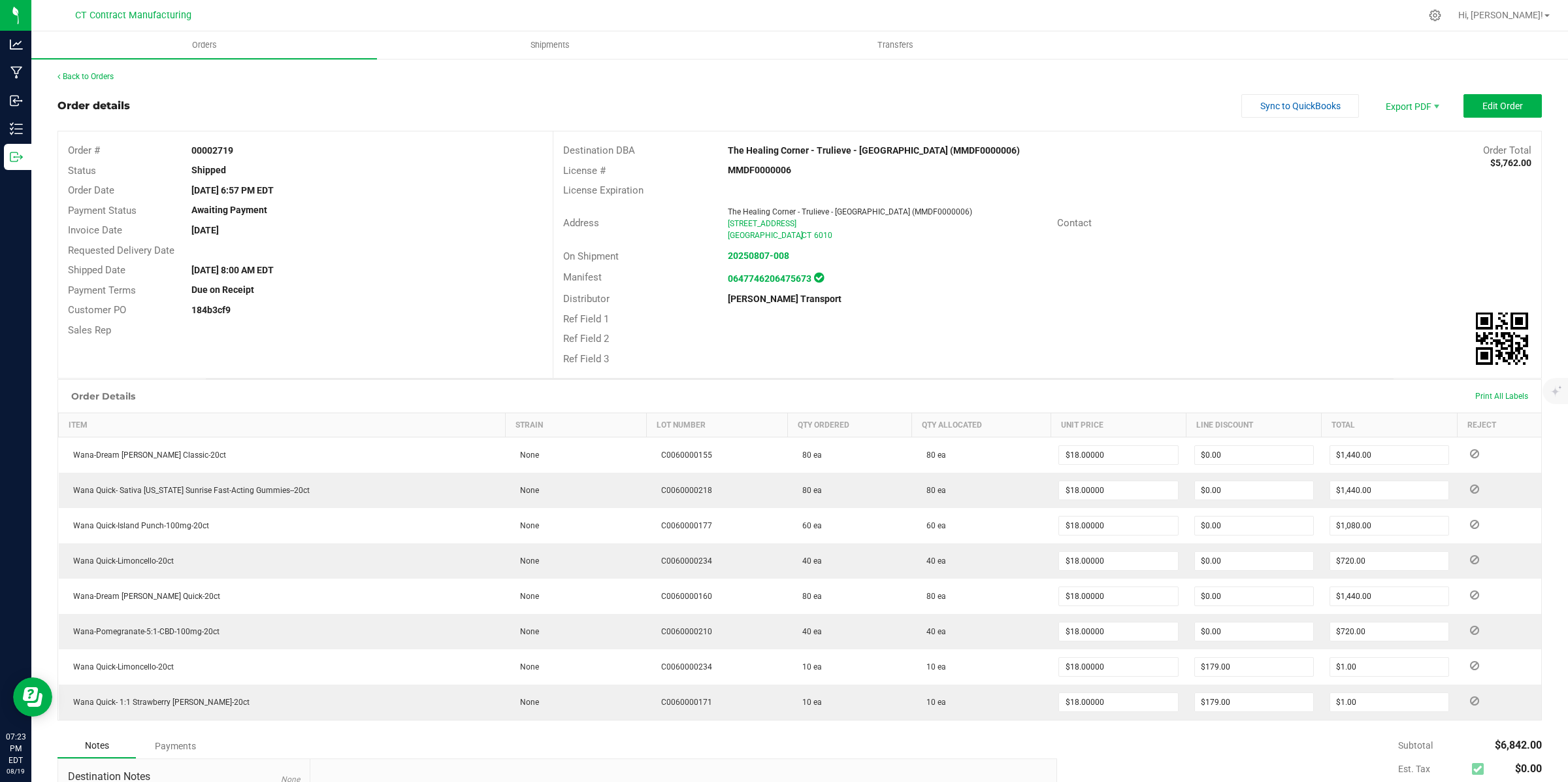
click at [73, 71] on div "Back to Orders" at bounding box center [800, 76] width 1484 height 12
click at [77, 76] on link "Back to Orders" at bounding box center [86, 76] width 56 height 9
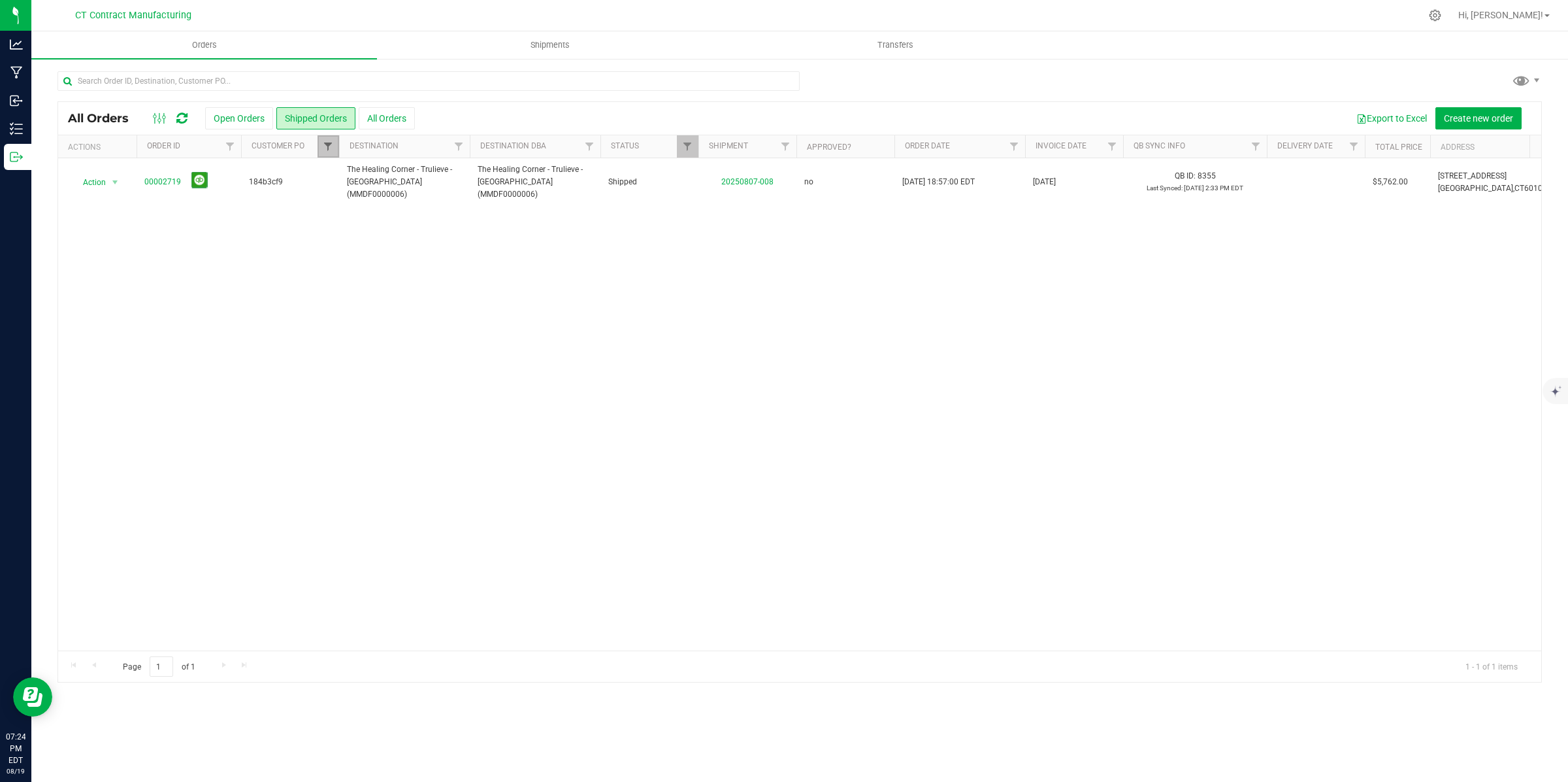
click at [327, 145] on span "Filter" at bounding box center [328, 146] width 11 height 11
click at [336, 120] on button "Shipped Orders" at bounding box center [316, 118] width 79 height 23
click at [328, 145] on span "Filter" at bounding box center [328, 146] width 11 height 11
click at [431, 435] on button "Clear" at bounding box center [428, 434] width 63 height 29
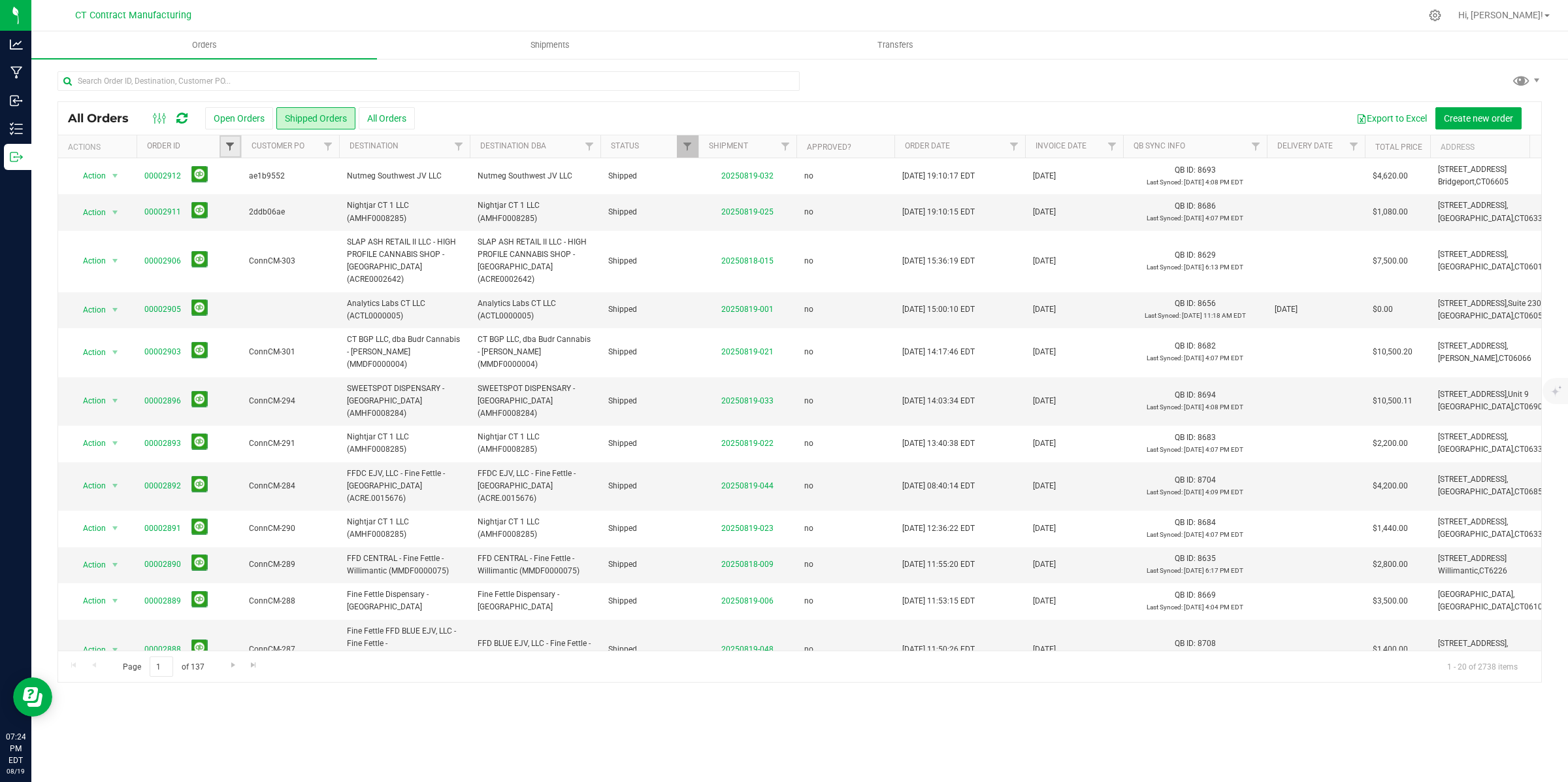
click at [232, 145] on span "Filter" at bounding box center [230, 146] width 11 height 11
click at [228, 195] on button "Filter" at bounding box center [259, 209] width 63 height 29
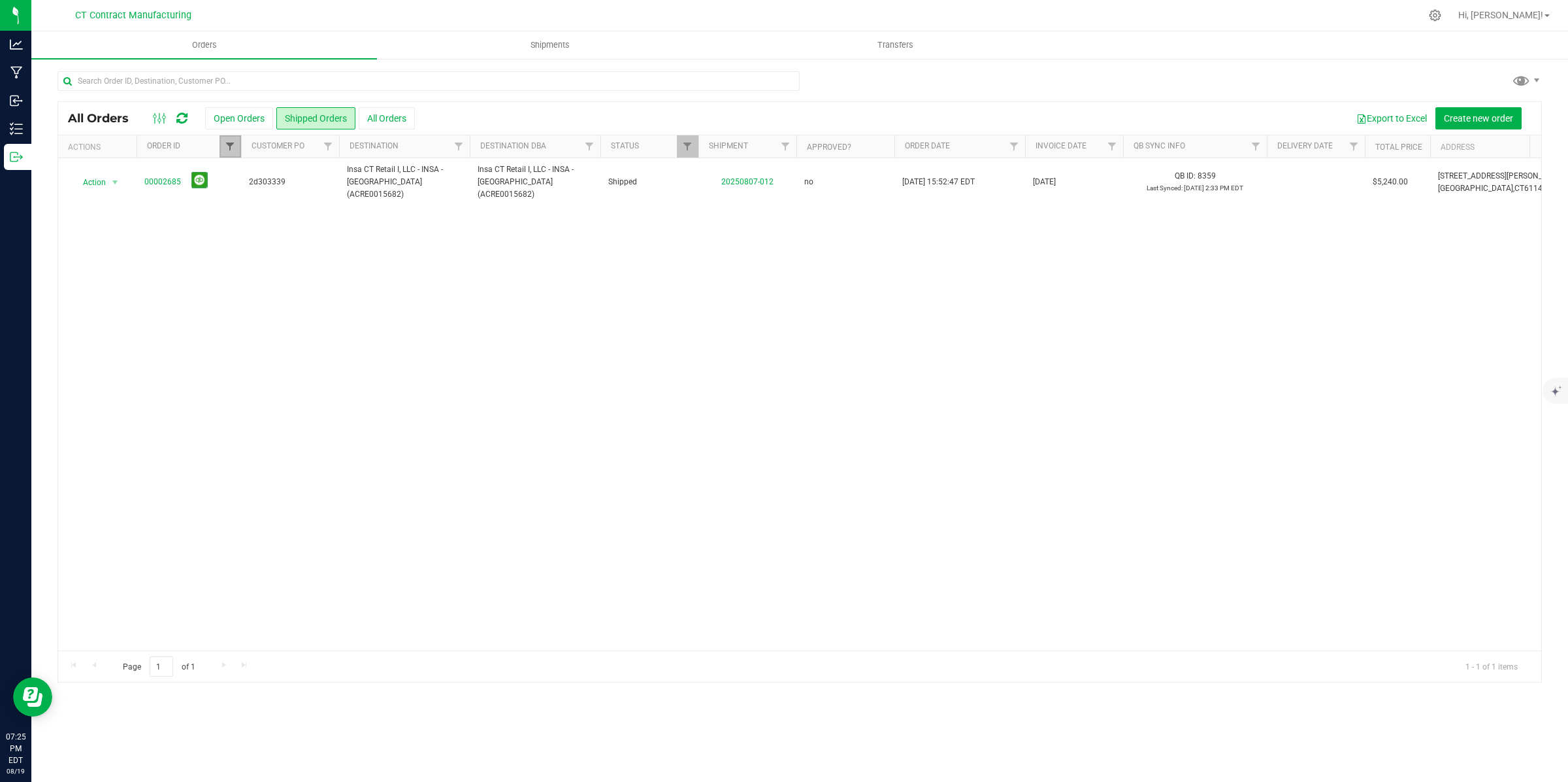
click at [232, 147] on span "Filter" at bounding box center [230, 146] width 11 height 11
drag, startPoint x: 255, startPoint y: 174, endPoint x: 347, endPoint y: 178, distance: 92.1
click at [338, 178] on input "00002685" at bounding box center [295, 176] width 135 height 20
type input "00002720"
click at [266, 210] on button "Filter" at bounding box center [259, 209] width 63 height 29
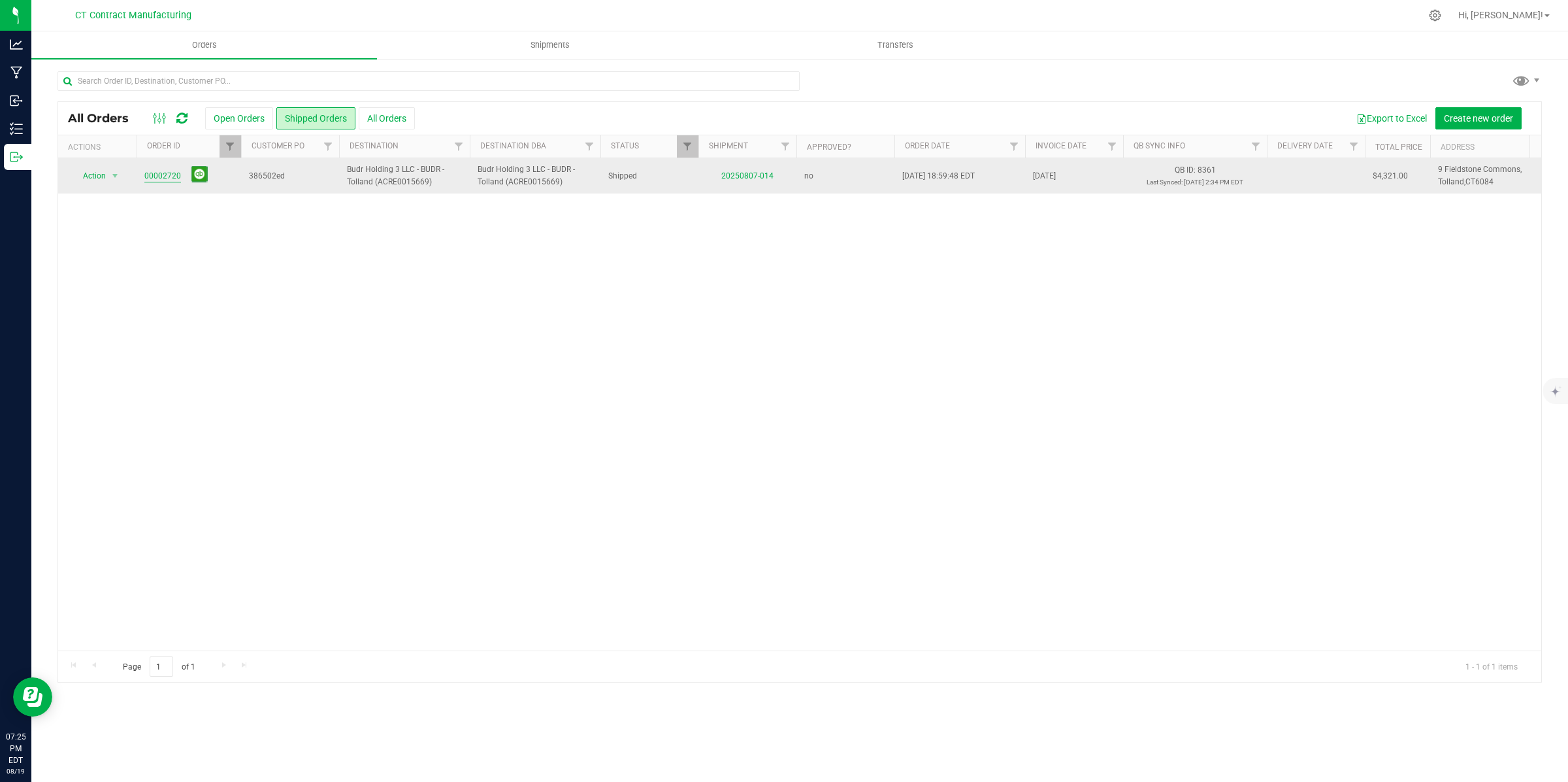
click at [154, 174] on link "00002720" at bounding box center [163, 176] width 37 height 13
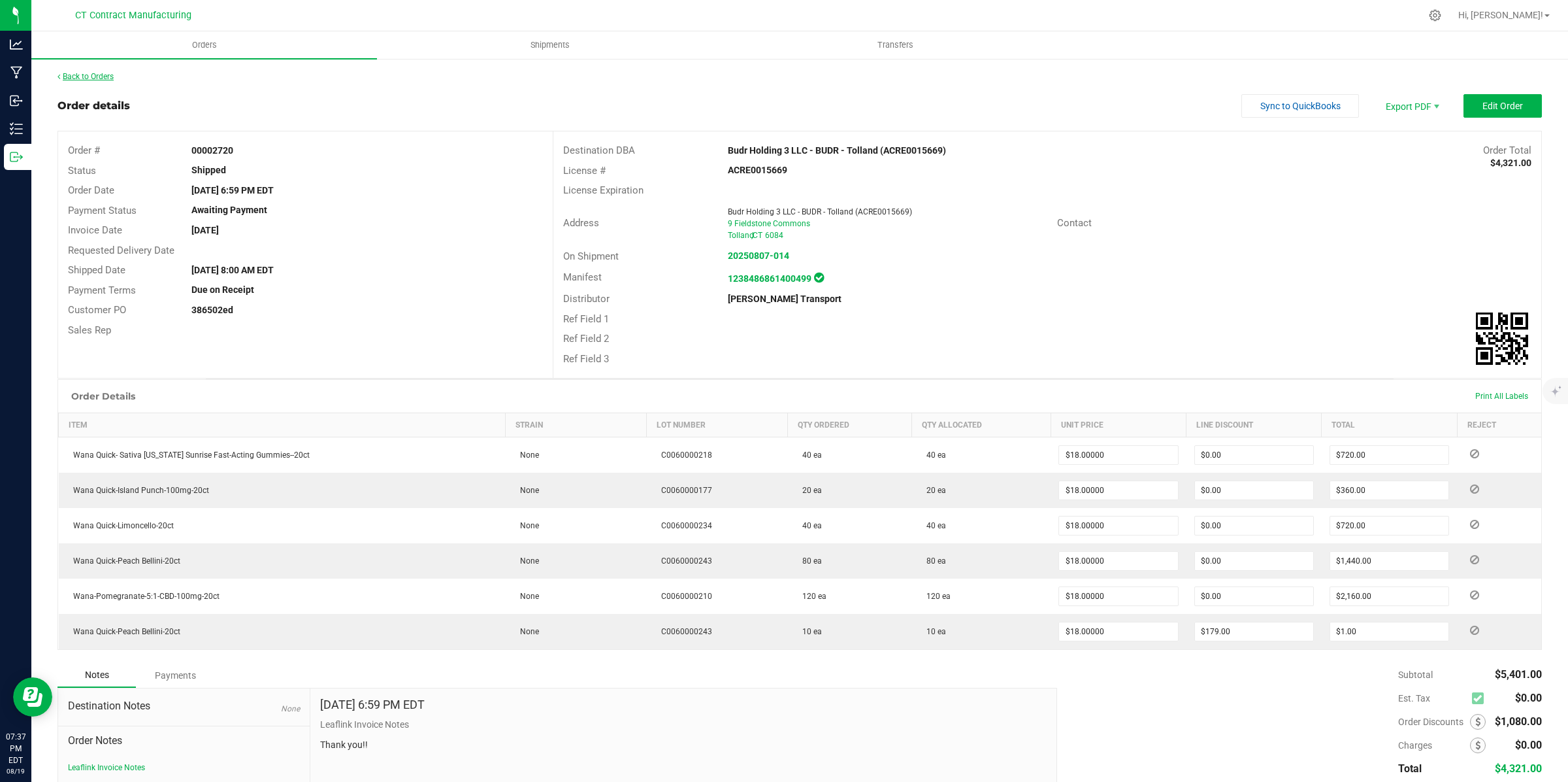
click at [99, 76] on link "Back to Orders" at bounding box center [86, 76] width 56 height 9
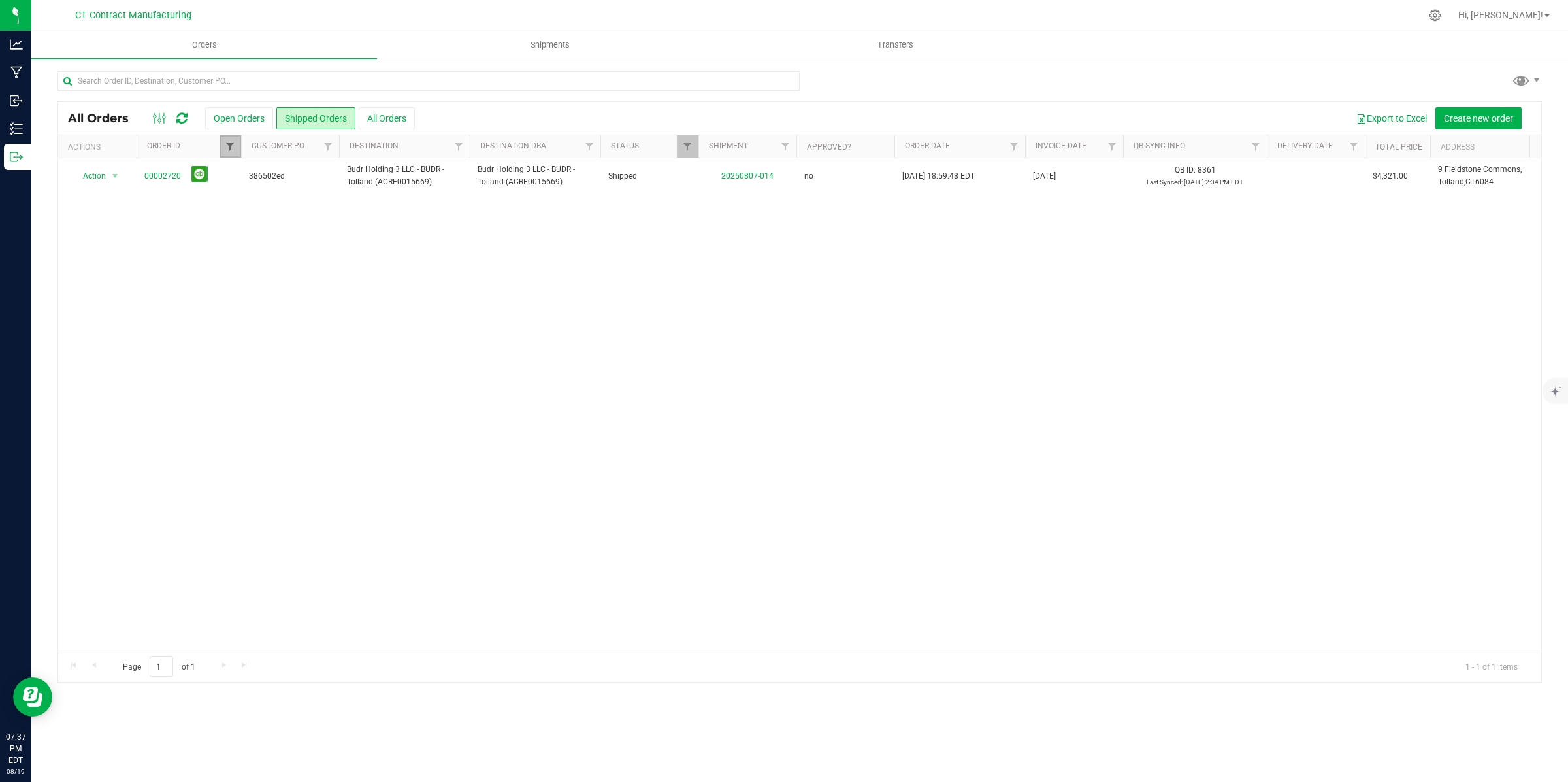
click at [229, 142] on span "Filter" at bounding box center [230, 146] width 11 height 11
type input "00002861"
click at [228, 195] on button "Filter" at bounding box center [259, 209] width 63 height 29
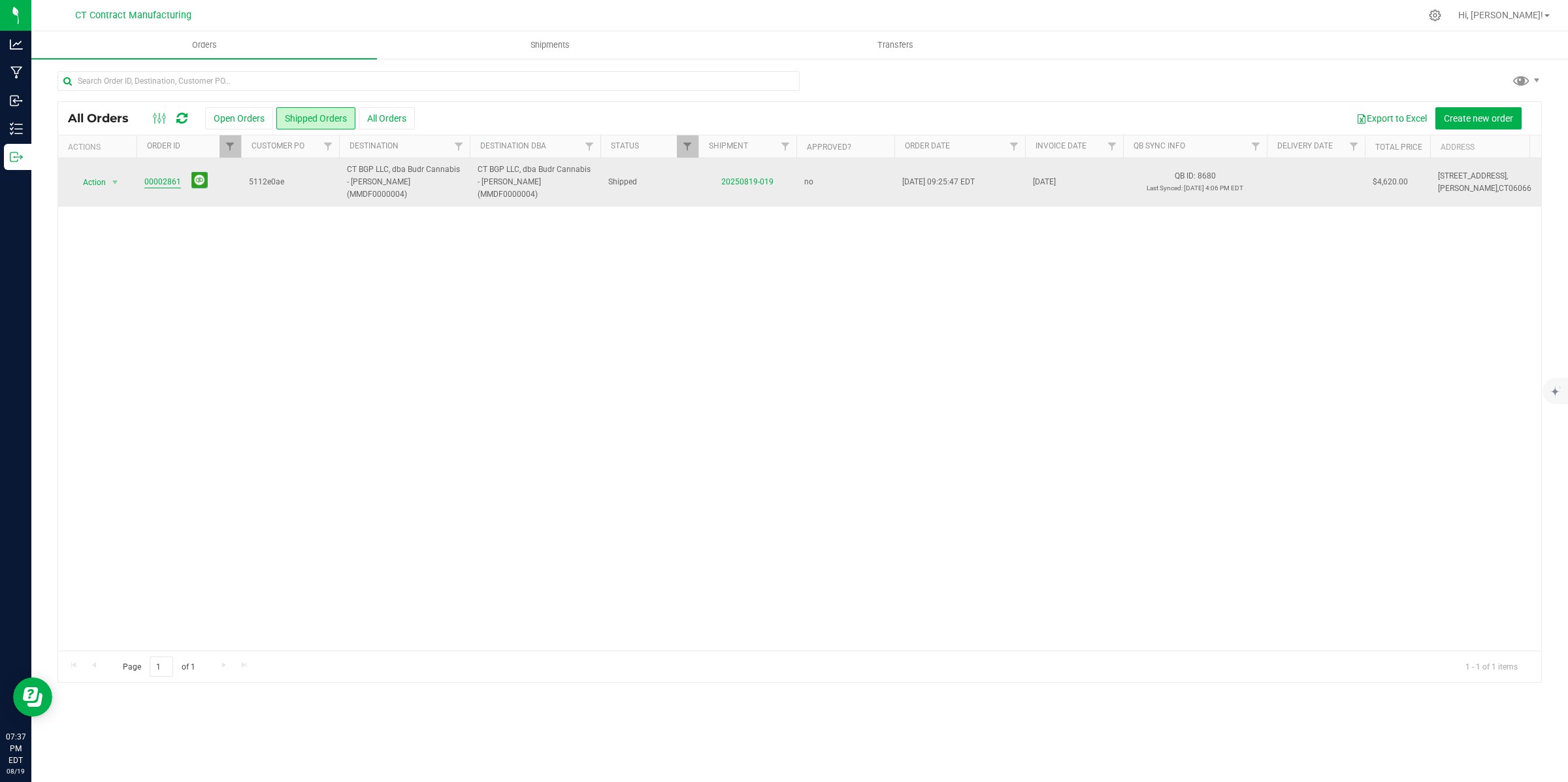
click at [152, 178] on link "00002861" at bounding box center [163, 182] width 37 height 13
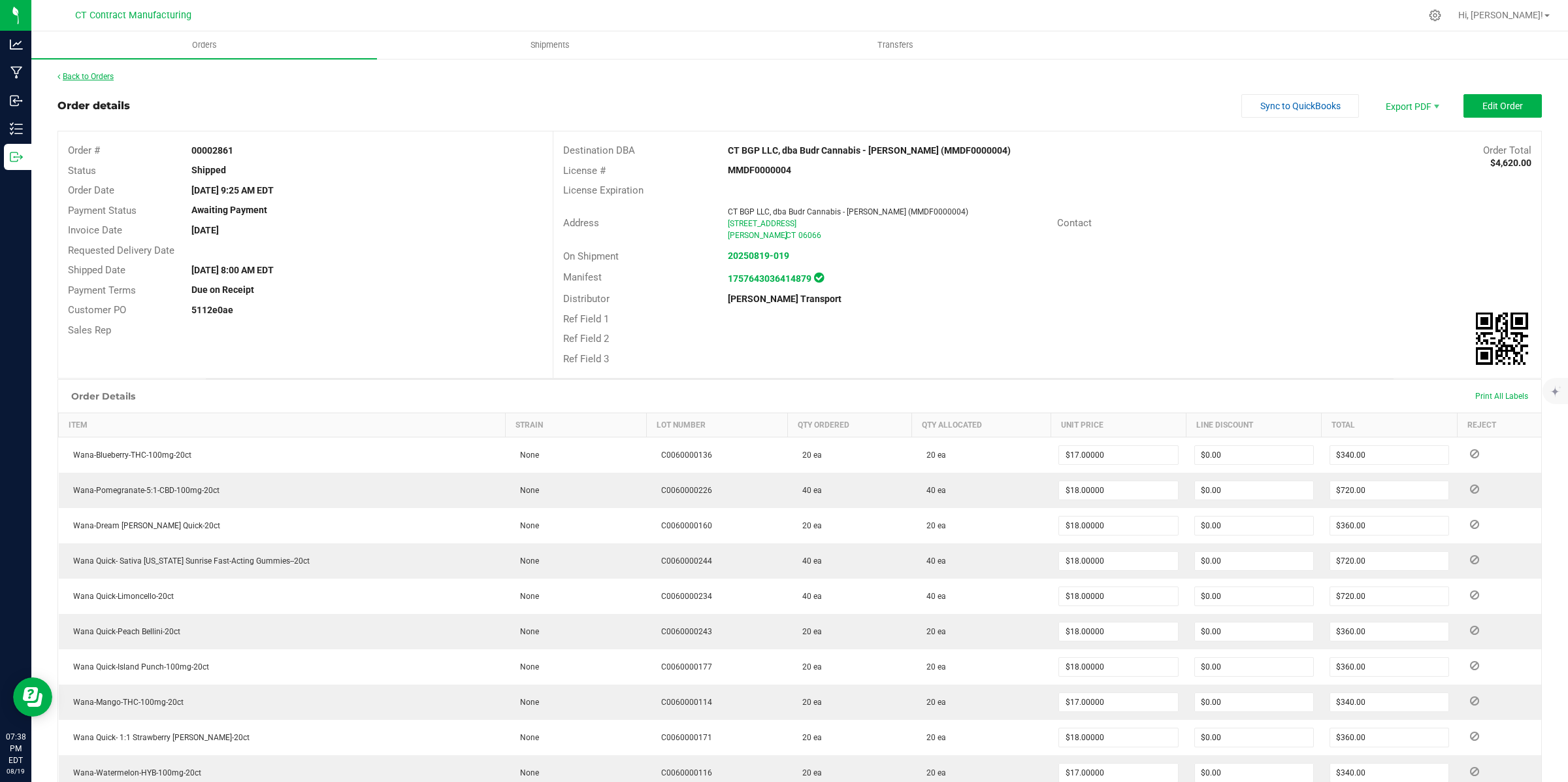
click at [77, 76] on link "Back to Orders" at bounding box center [86, 76] width 56 height 9
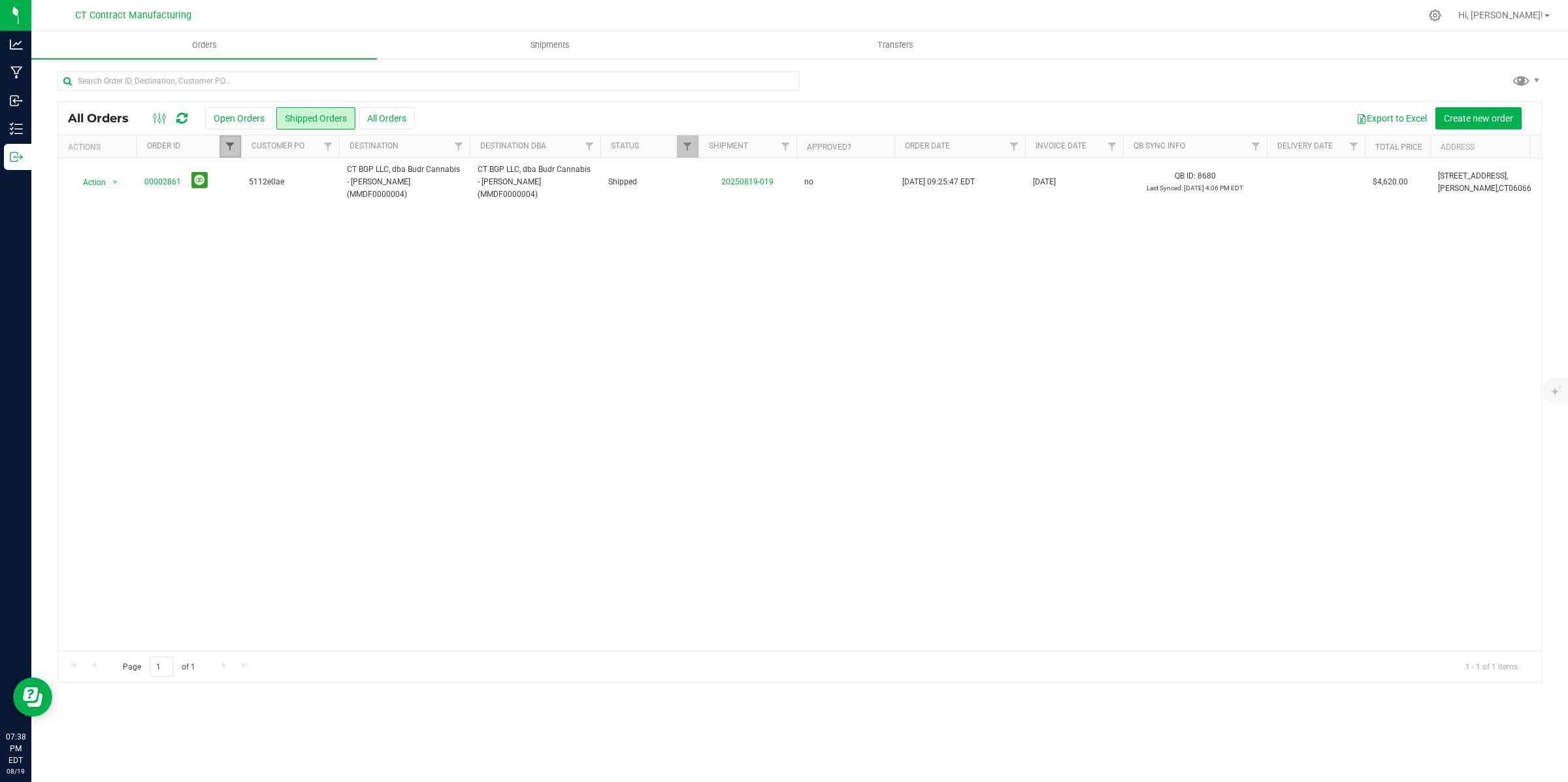
click at [233, 149] on span "Filter" at bounding box center [230, 146] width 11 height 11
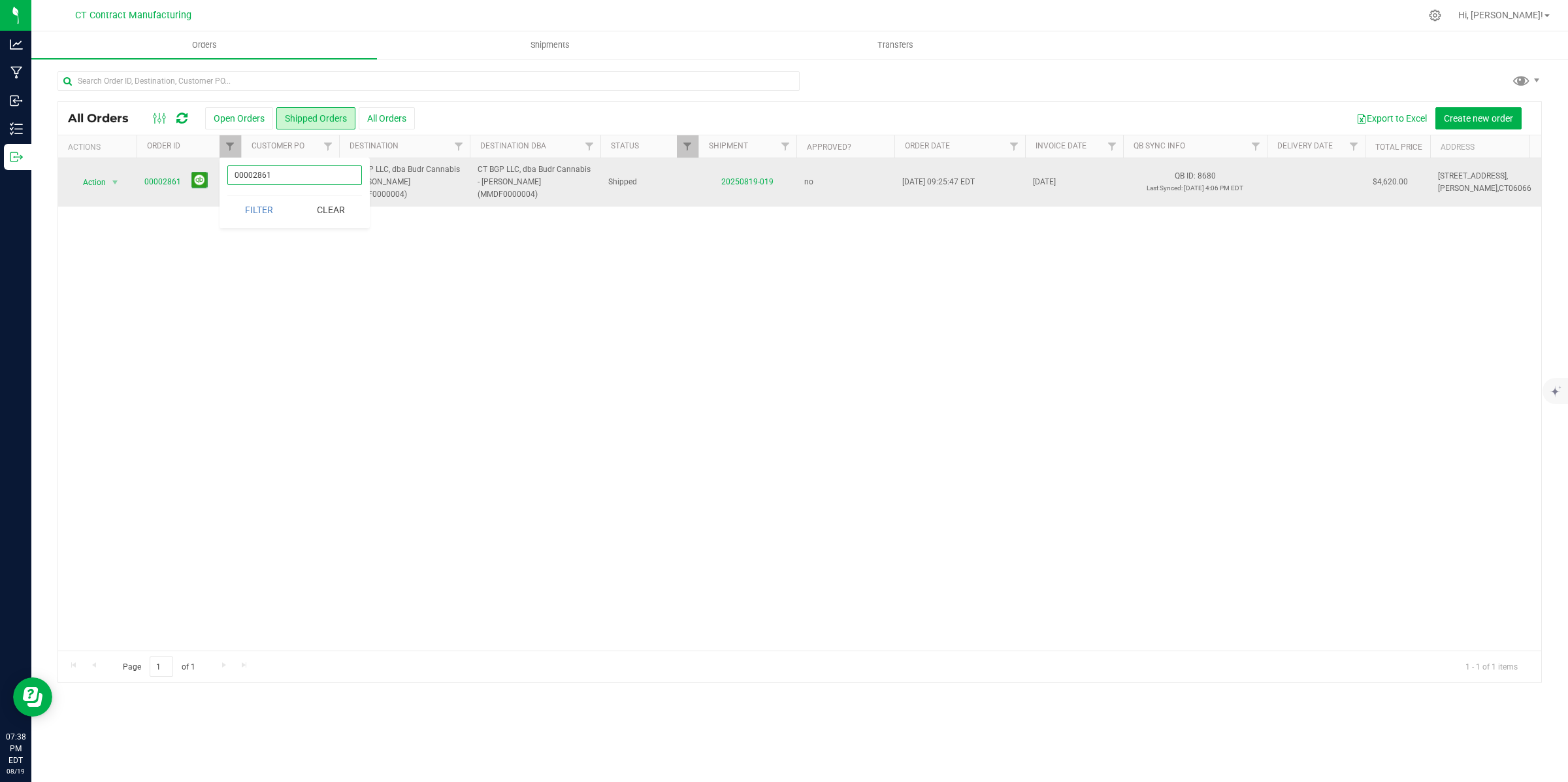
drag, startPoint x: 254, startPoint y: 174, endPoint x: 443, endPoint y: 175, distance: 189.0
click at [431, 175] on body "Analytics Manufacturing Inbound Inventory Outbound 07:38 PM EDT 08/19/2025 08/1…" at bounding box center [784, 391] width 1568 height 782
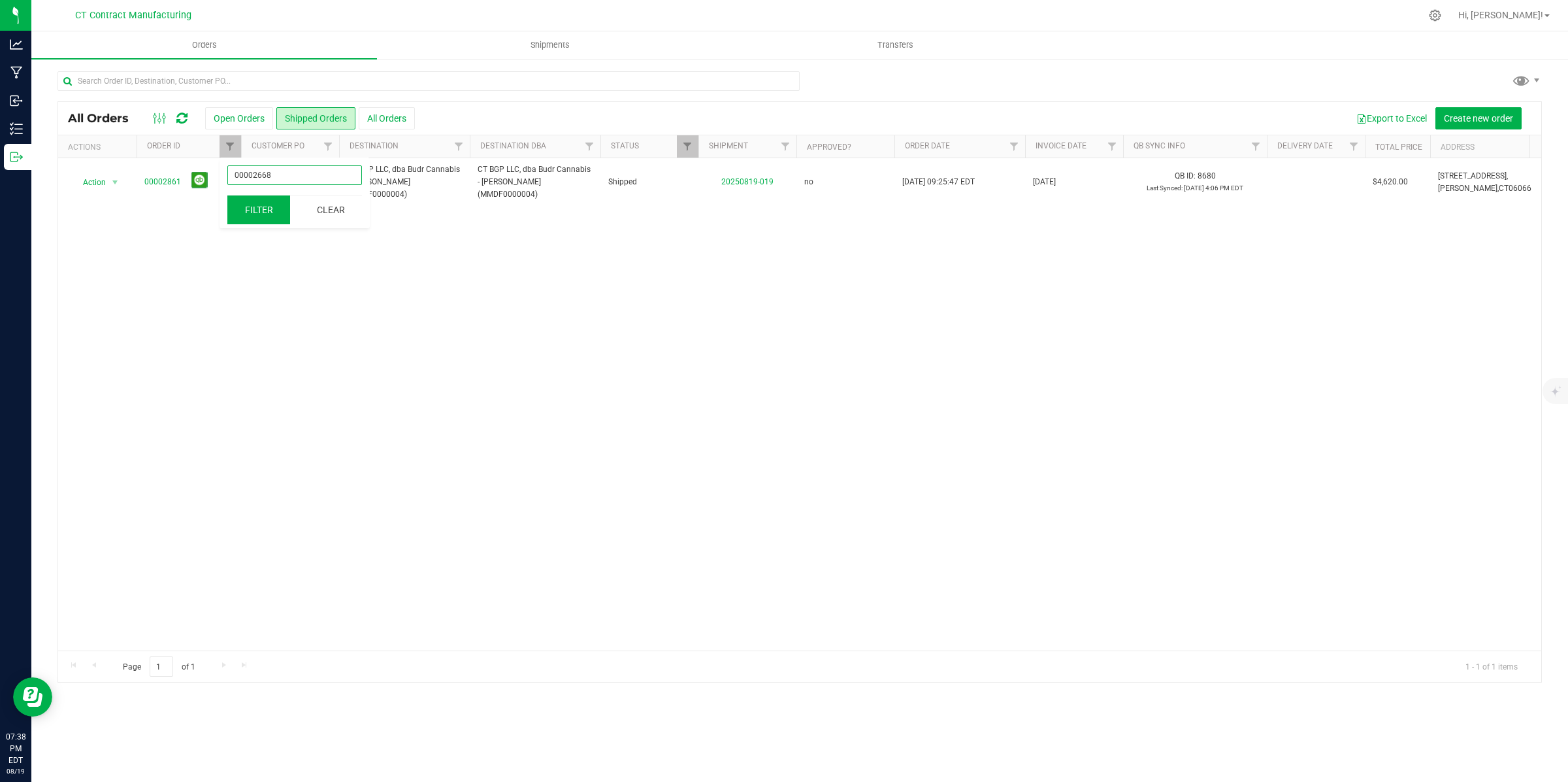
type input "00002668"
click at [255, 213] on button "Filter" at bounding box center [259, 209] width 63 height 29
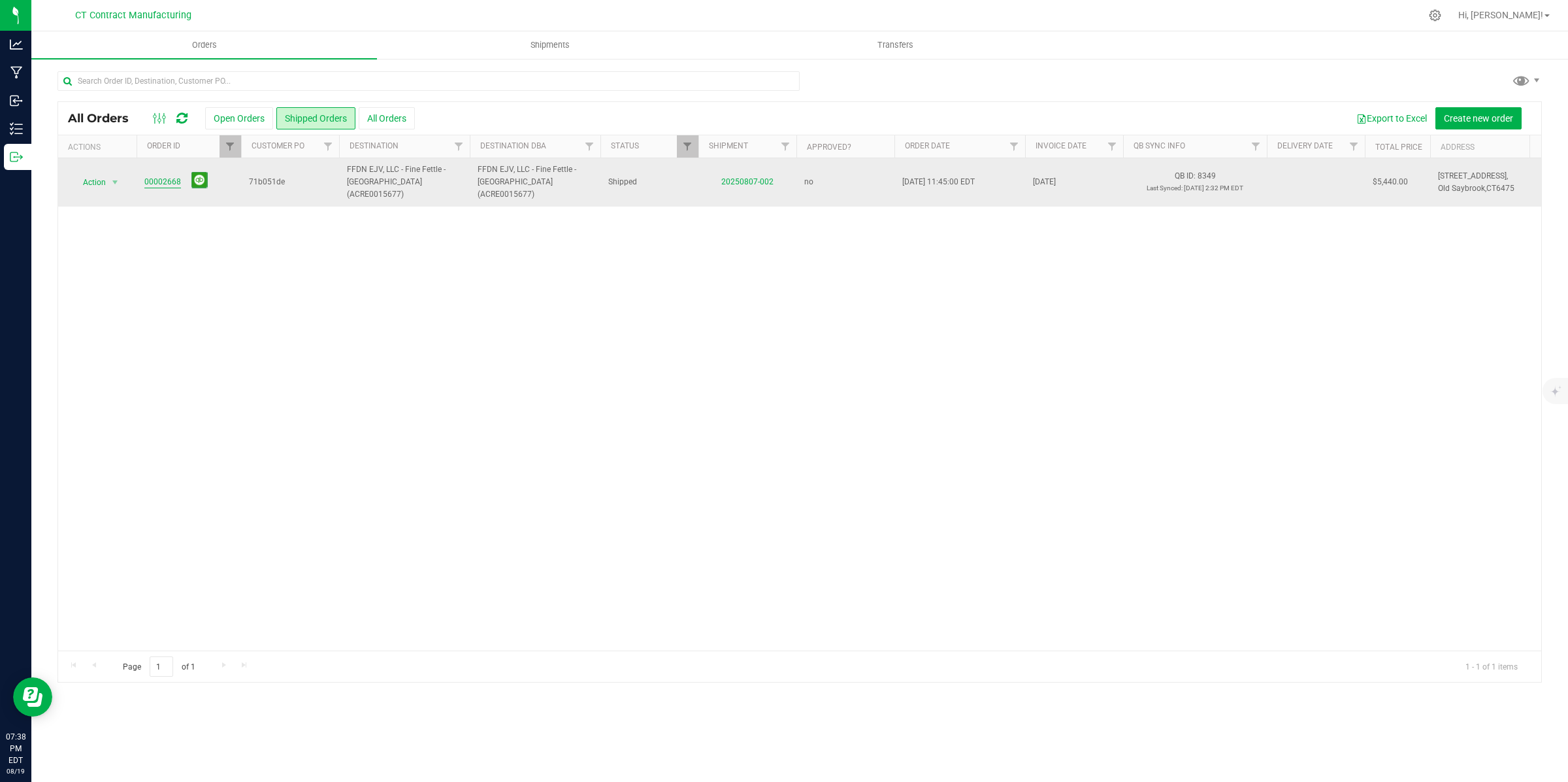
click at [167, 176] on link "00002668" at bounding box center [163, 182] width 37 height 13
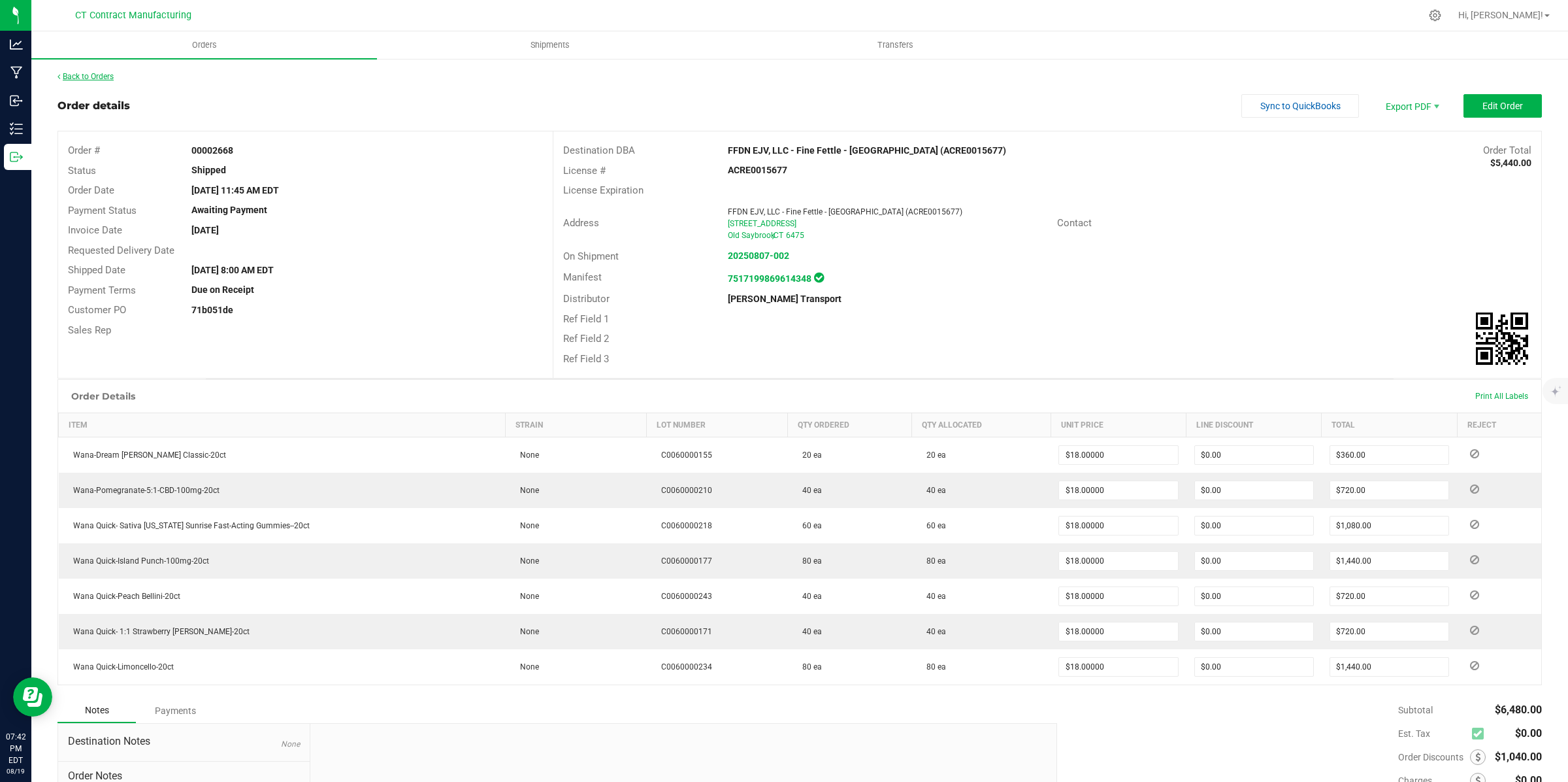
click at [89, 72] on link "Back to Orders" at bounding box center [86, 76] width 56 height 9
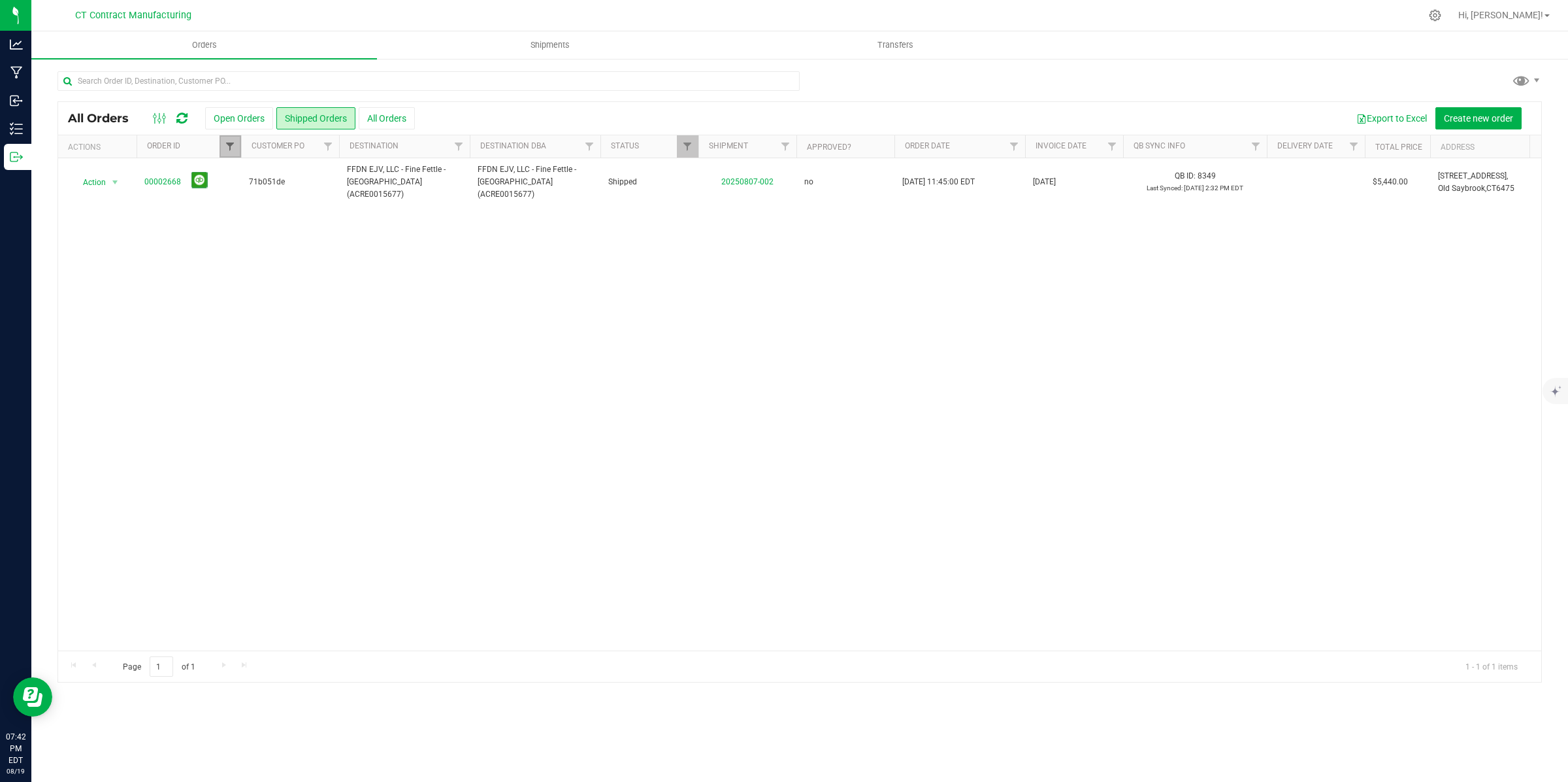
click at [235, 142] on span "Filter" at bounding box center [230, 146] width 11 height 11
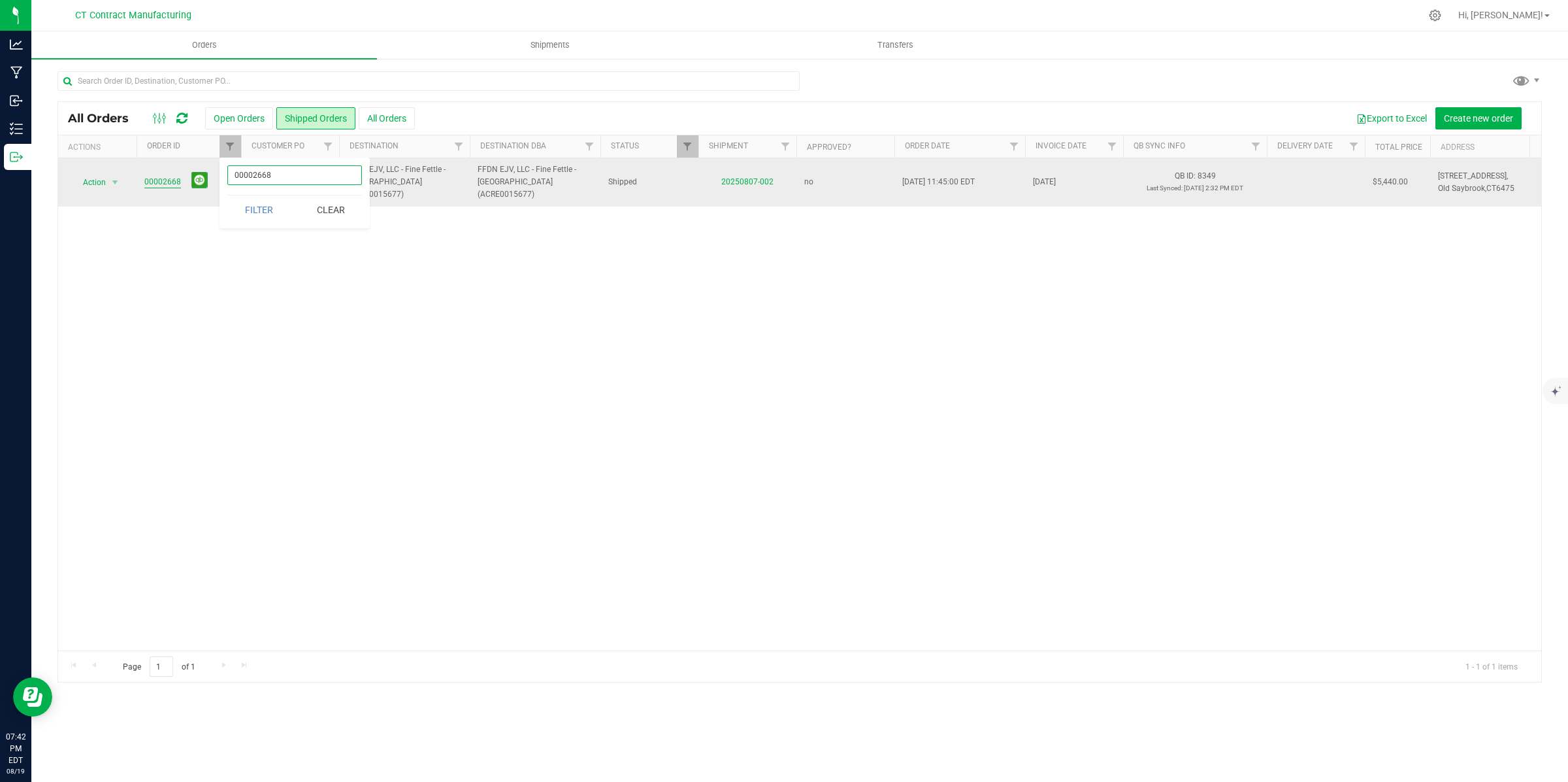
drag, startPoint x: 253, startPoint y: 174, endPoint x: 171, endPoint y: 172, distance: 82.0
click at [171, 172] on body "Analytics Manufacturing Inbound Inventory Outbound 07:42 PM EDT 08/19/2025 08/1…" at bounding box center [784, 391] width 1568 height 782
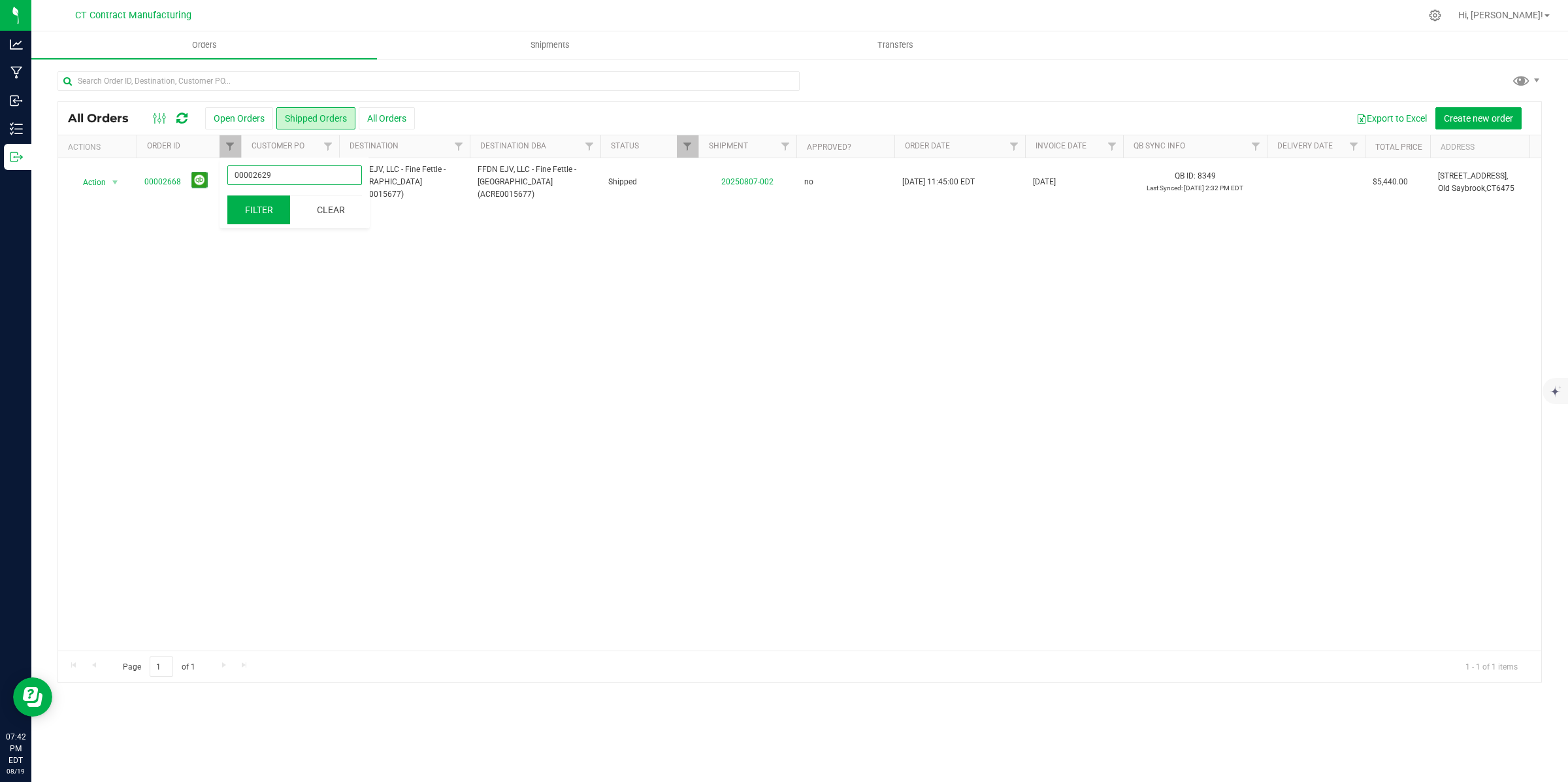
type input "00002629"
click at [264, 204] on button "Filter" at bounding box center [259, 209] width 63 height 29
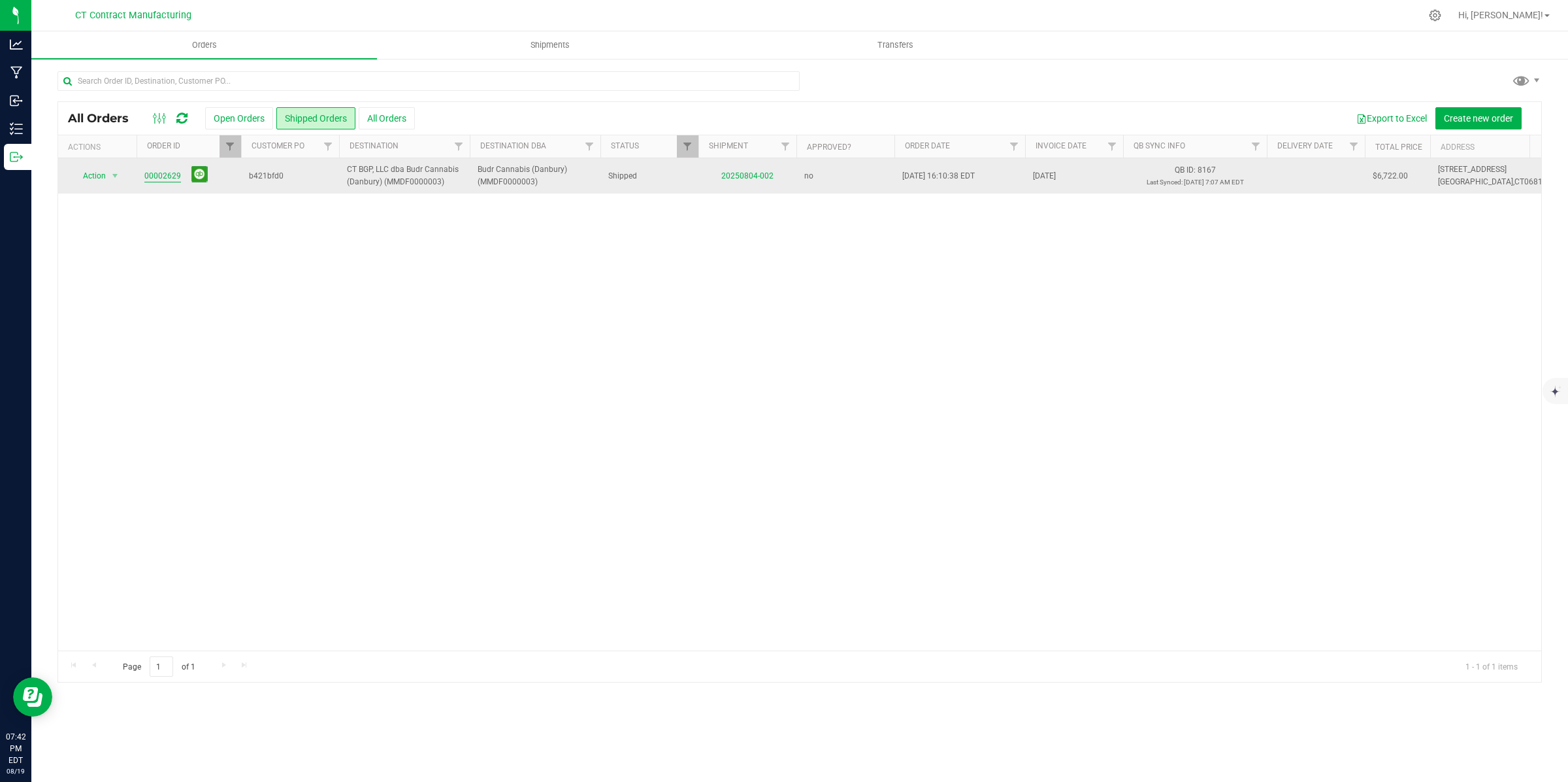
click at [163, 174] on link "00002629" at bounding box center [163, 176] width 37 height 13
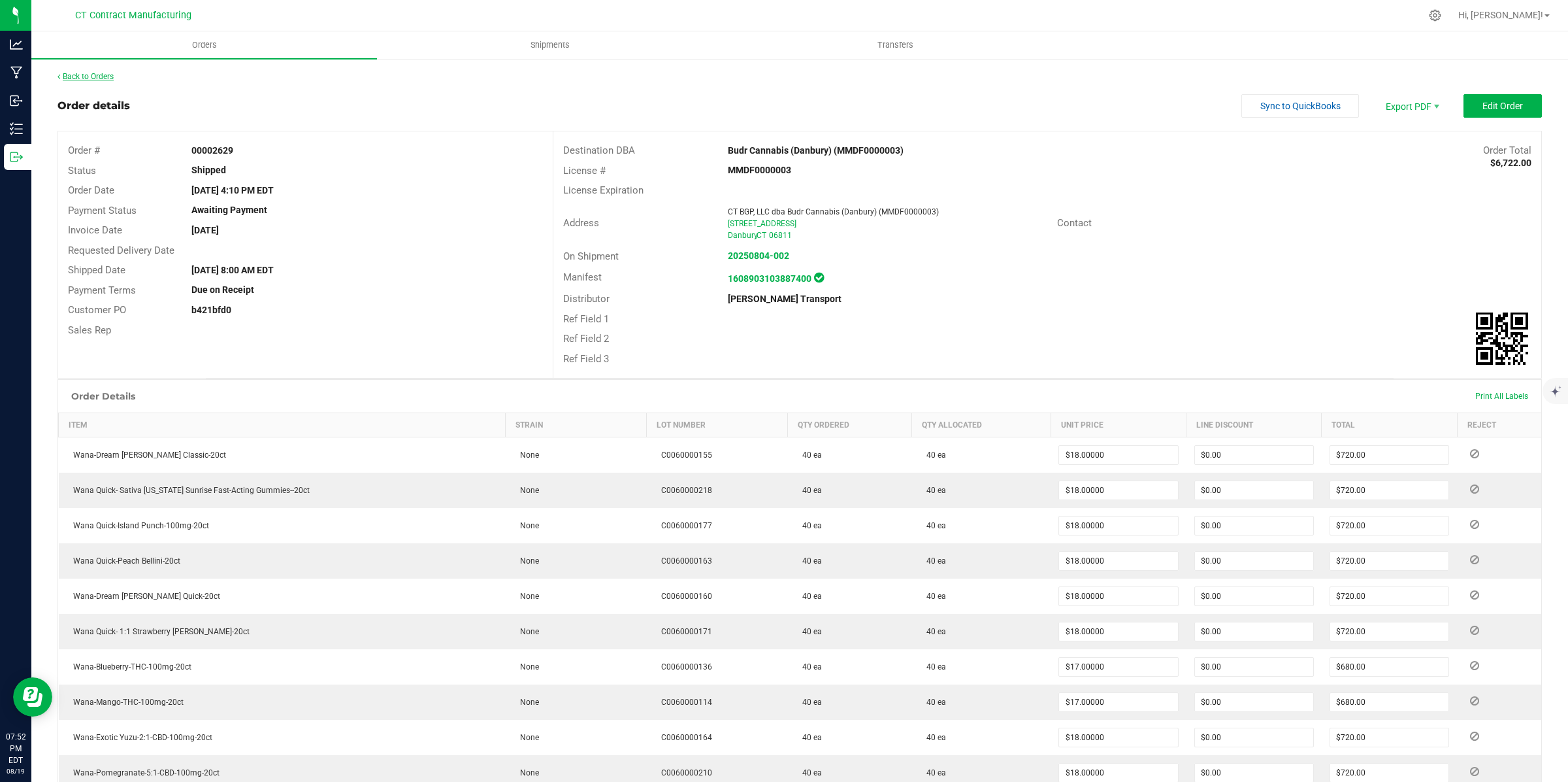
click at [87, 75] on link "Back to Orders" at bounding box center [86, 76] width 56 height 9
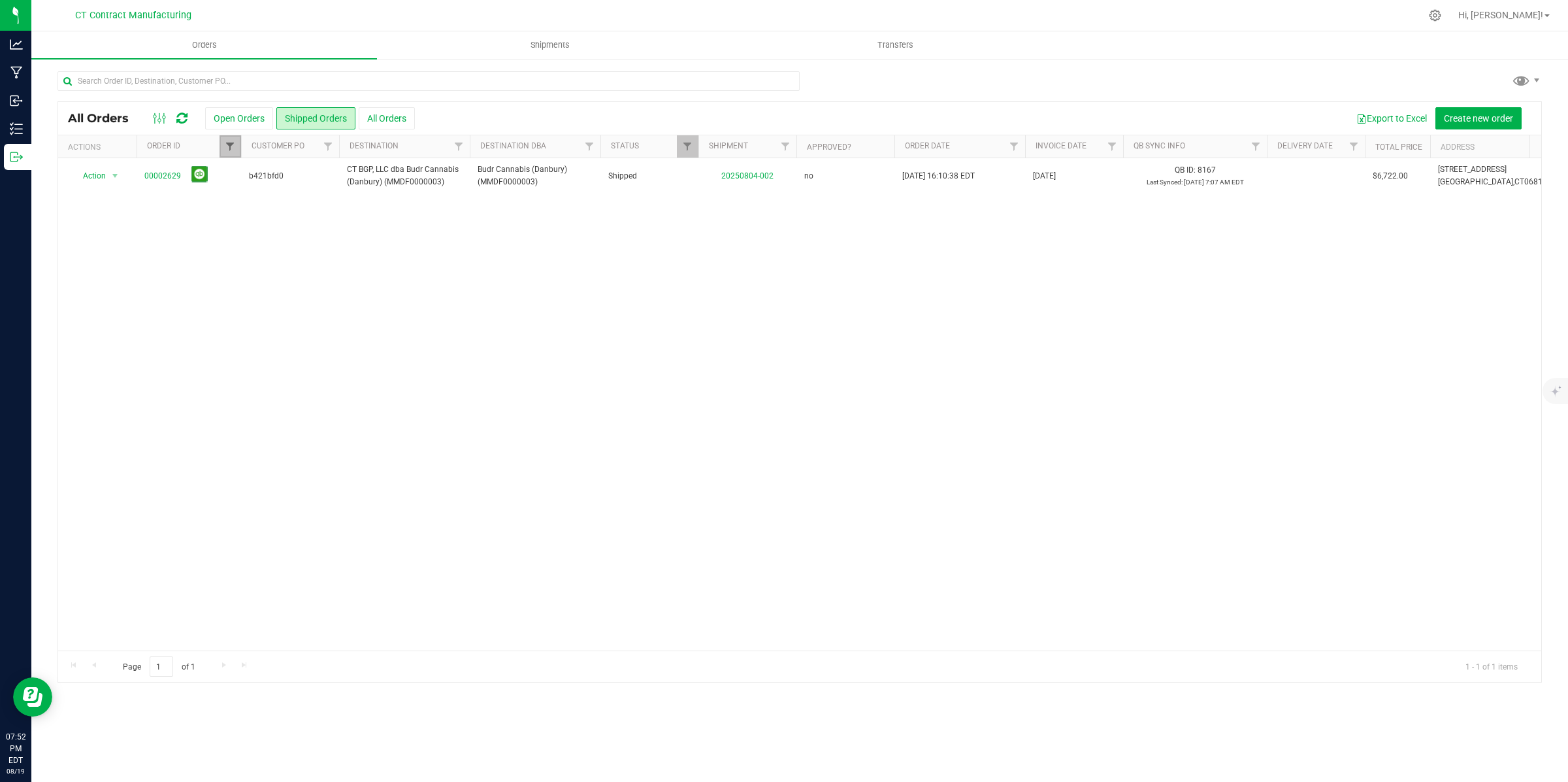
click at [228, 145] on span "Filter" at bounding box center [230, 146] width 11 height 11
click at [295, 170] on input "00002629" at bounding box center [295, 176] width 135 height 20
type input "00002732"
click at [228, 195] on button "Filter" at bounding box center [259, 209] width 63 height 29
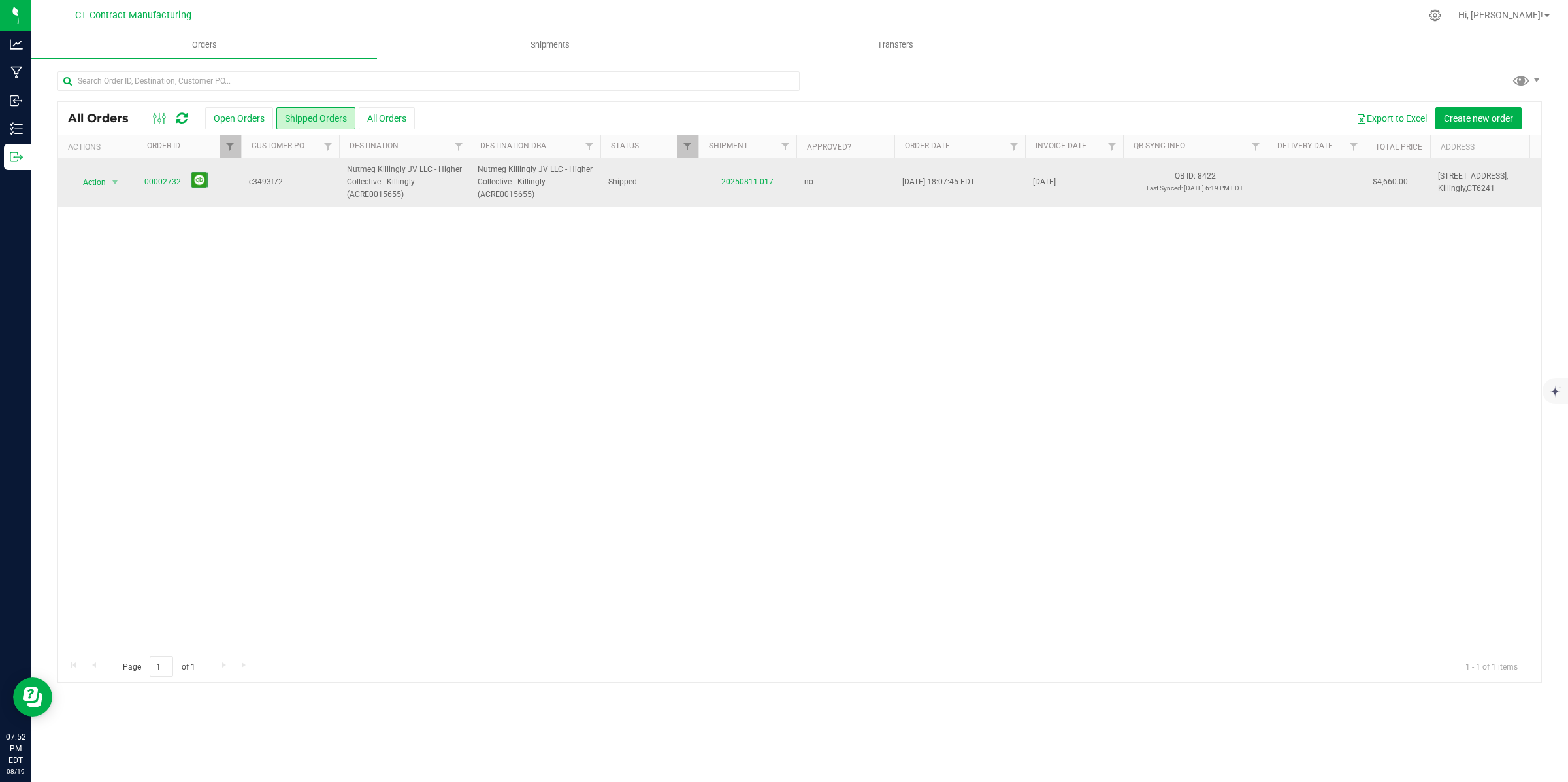
click at [161, 185] on link "00002732" at bounding box center [163, 182] width 37 height 13
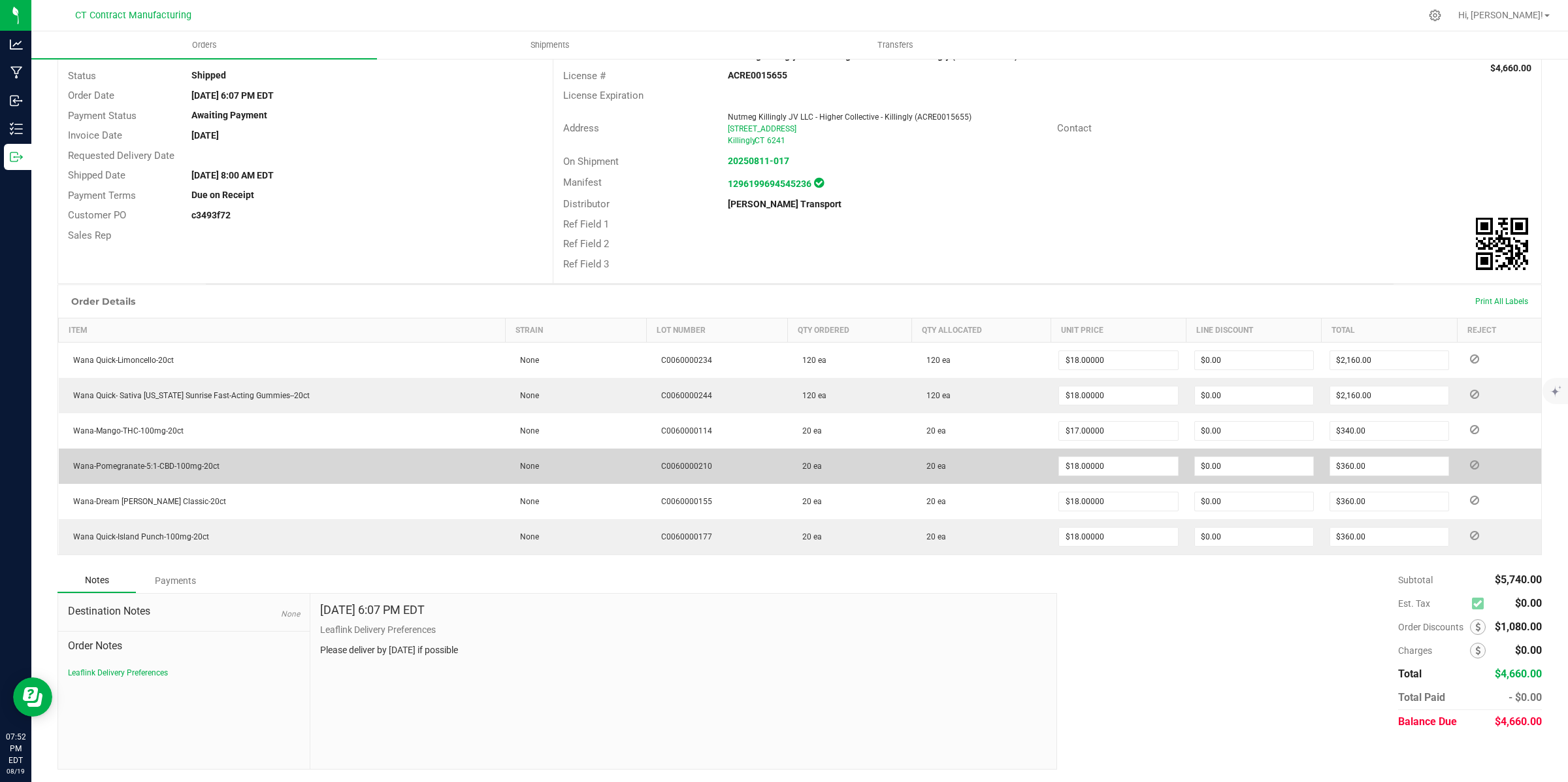
scroll to position [97, 0]
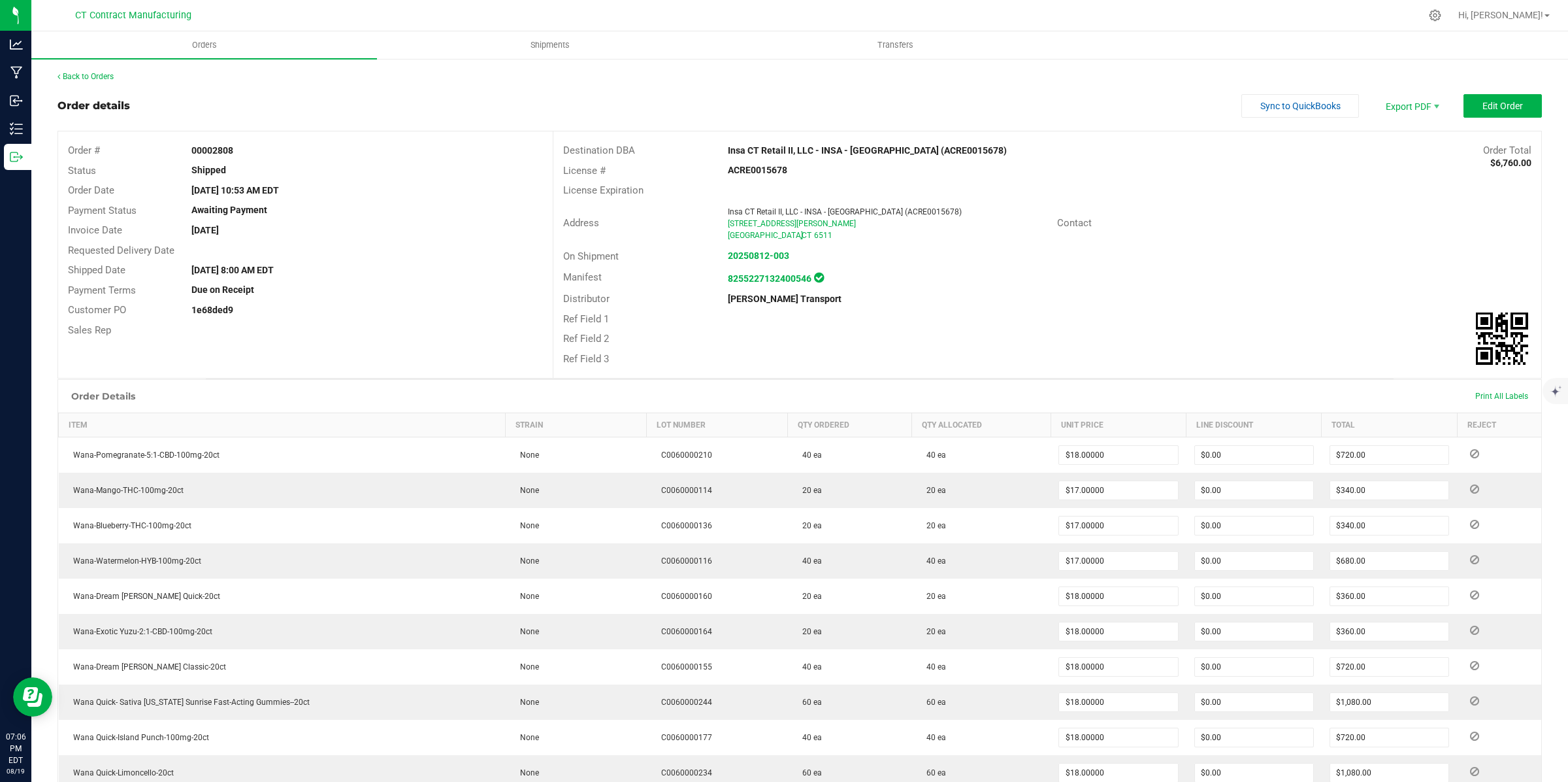
scroll to position [310, 0]
